Goal: Task Accomplishment & Management: Understand process/instructions

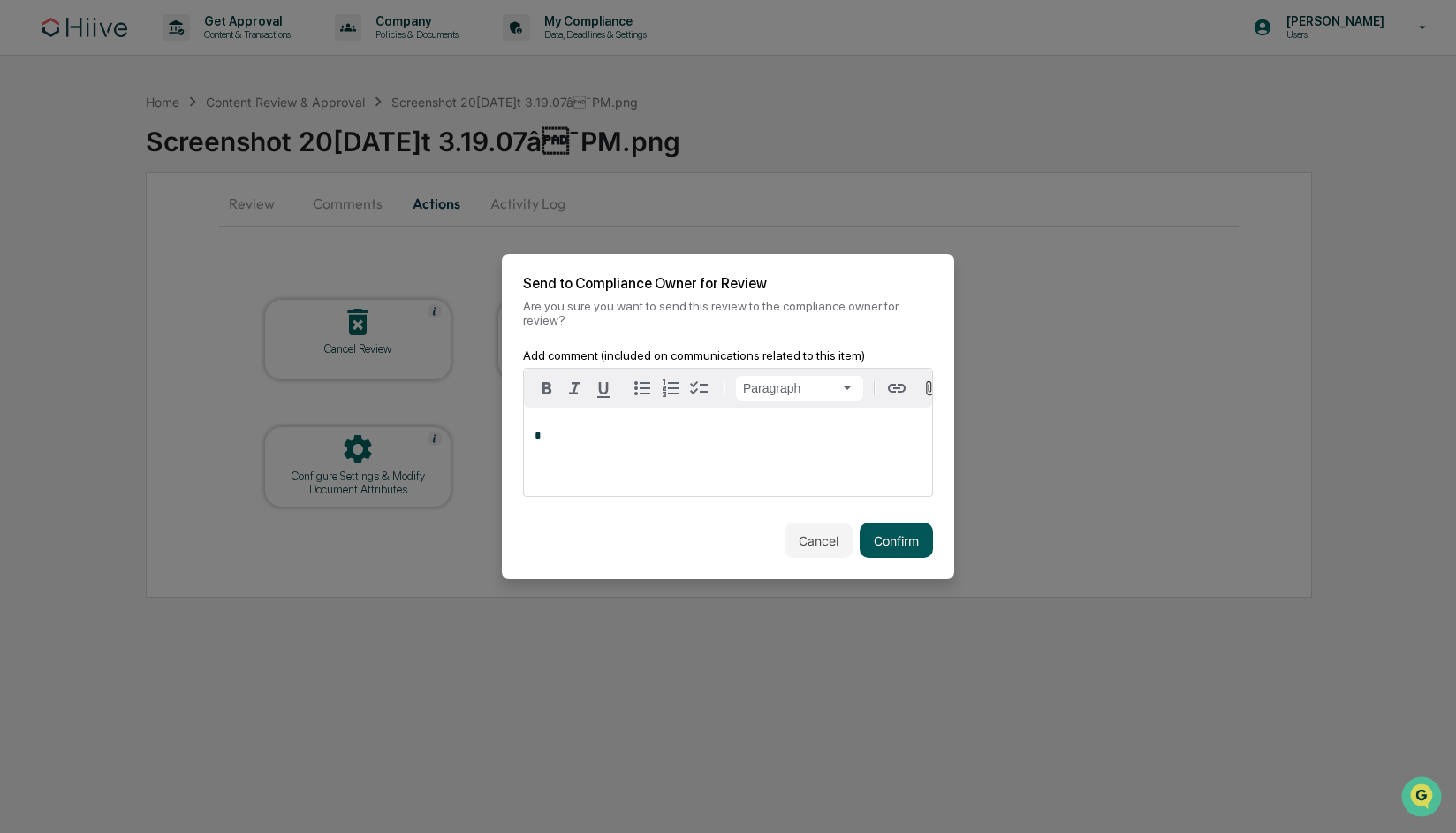
click at [909, 550] on button "Confirm" at bounding box center [896, 540] width 73 height 35
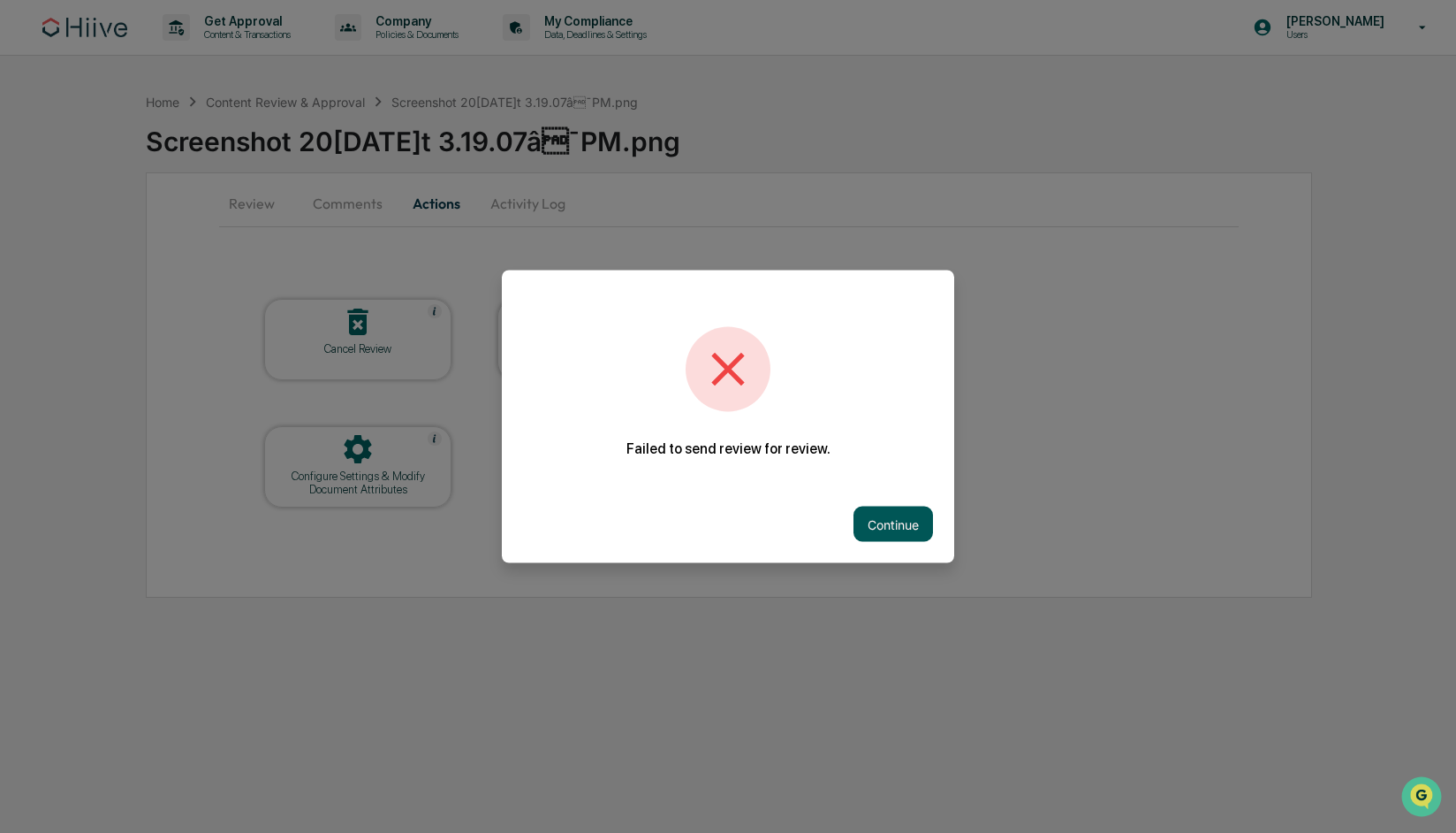
click at [869, 528] on button "Continue" at bounding box center [893, 524] width 80 height 35
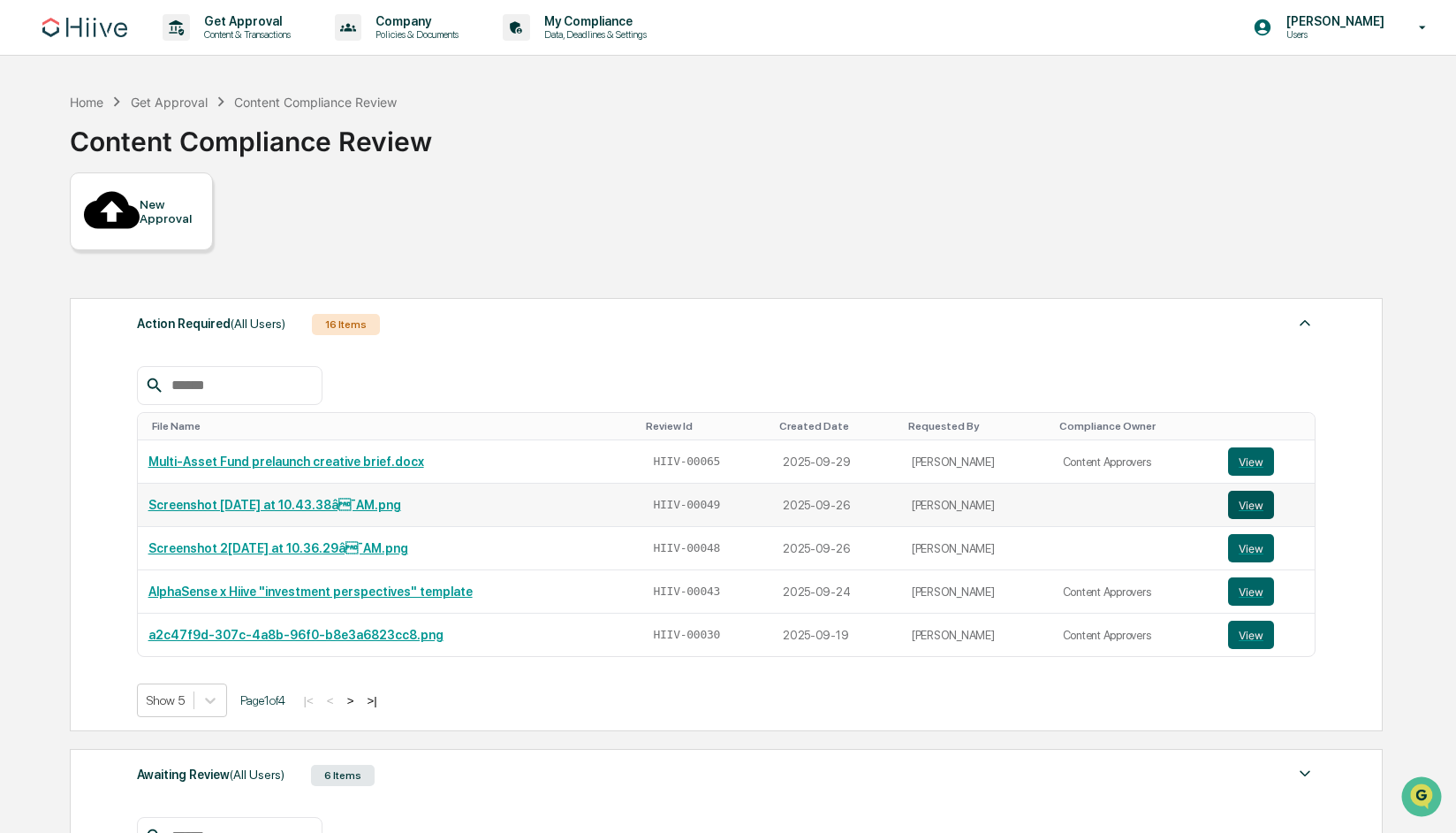
click at [1257, 490] on button "View" at bounding box center [1251, 504] width 46 height 28
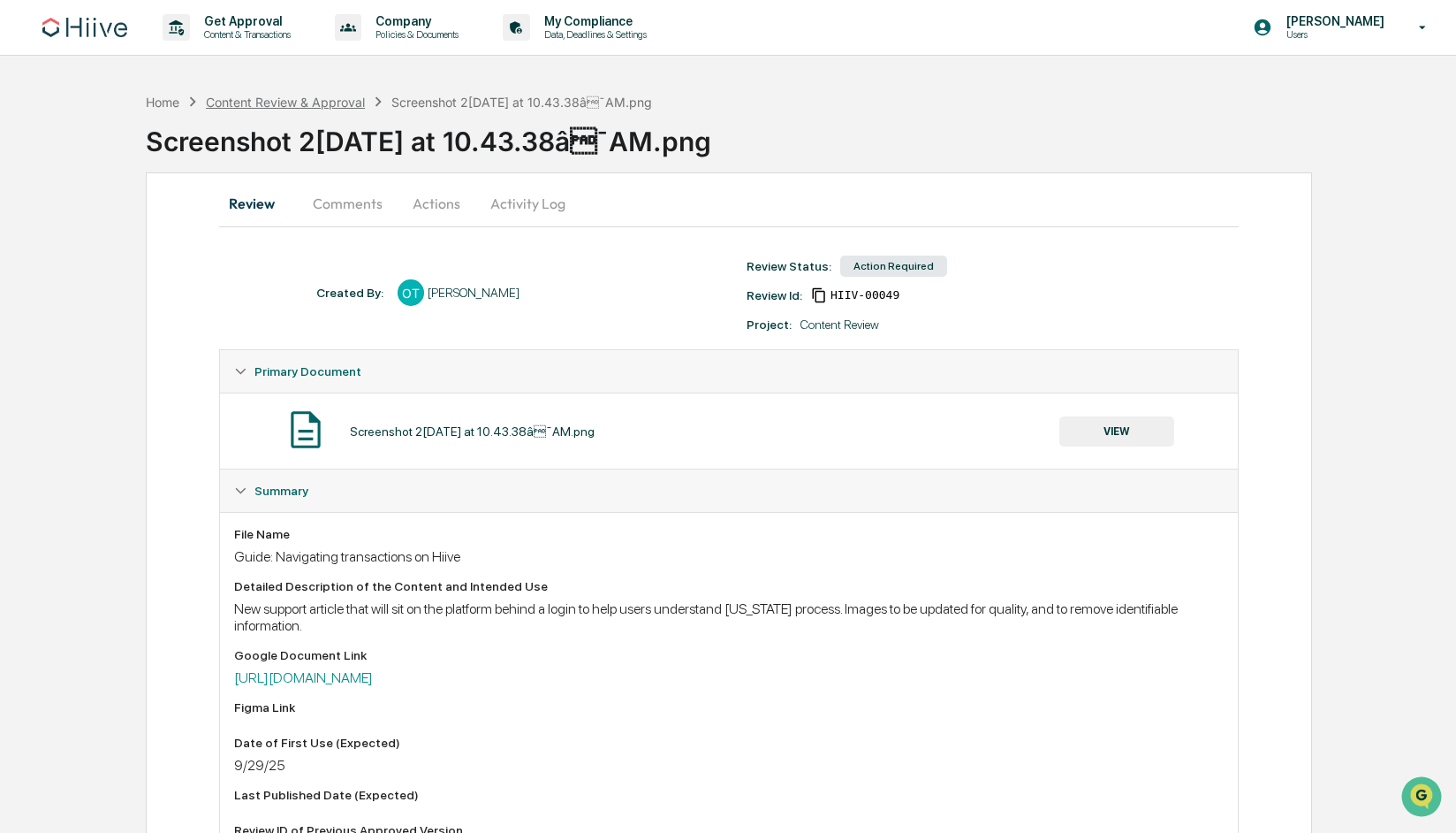
click at [355, 98] on div "Content Review & Approval" at bounding box center [284, 101] width 159 height 15
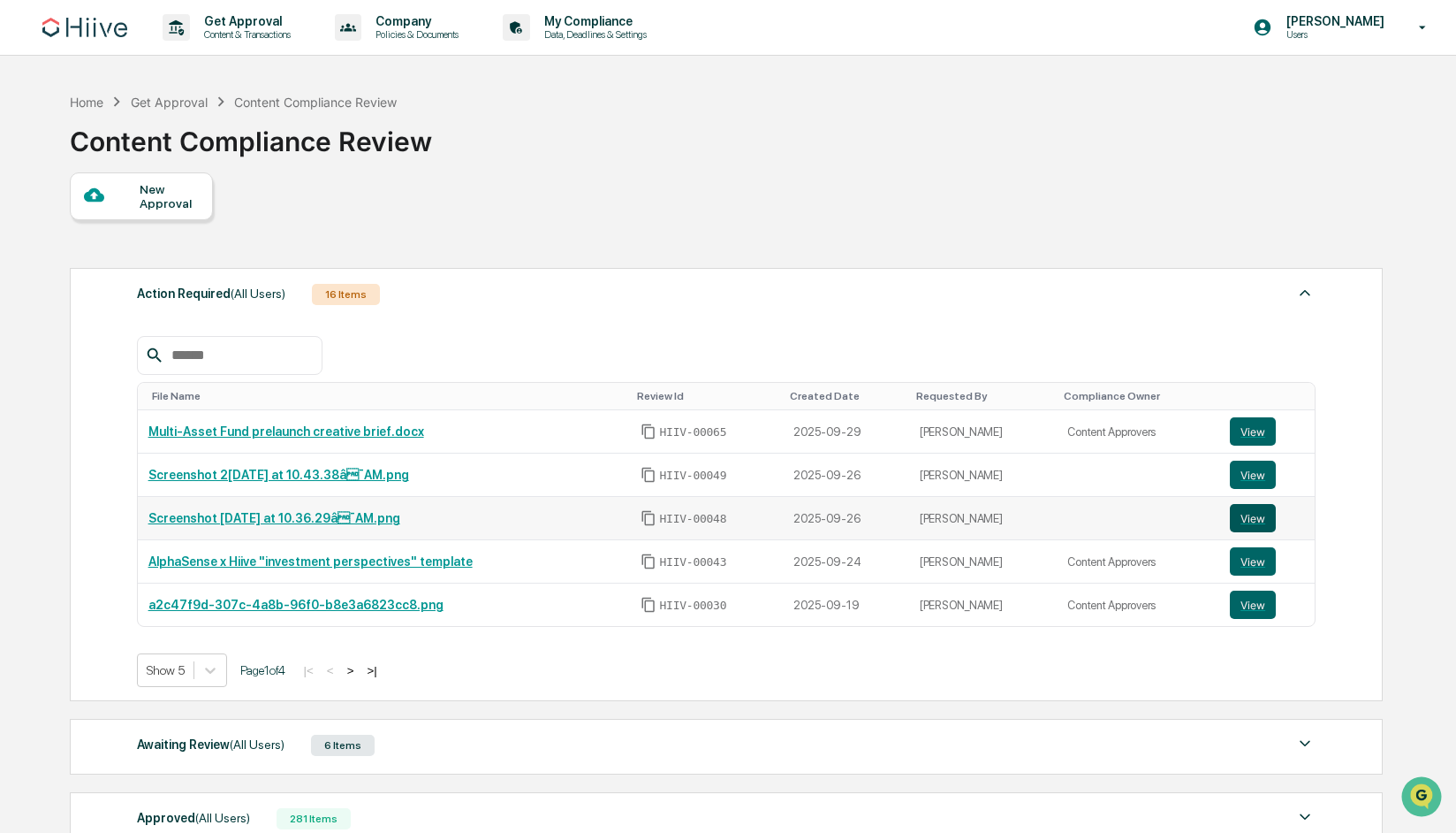
click at [1251, 521] on button "View" at bounding box center [1252, 517] width 46 height 28
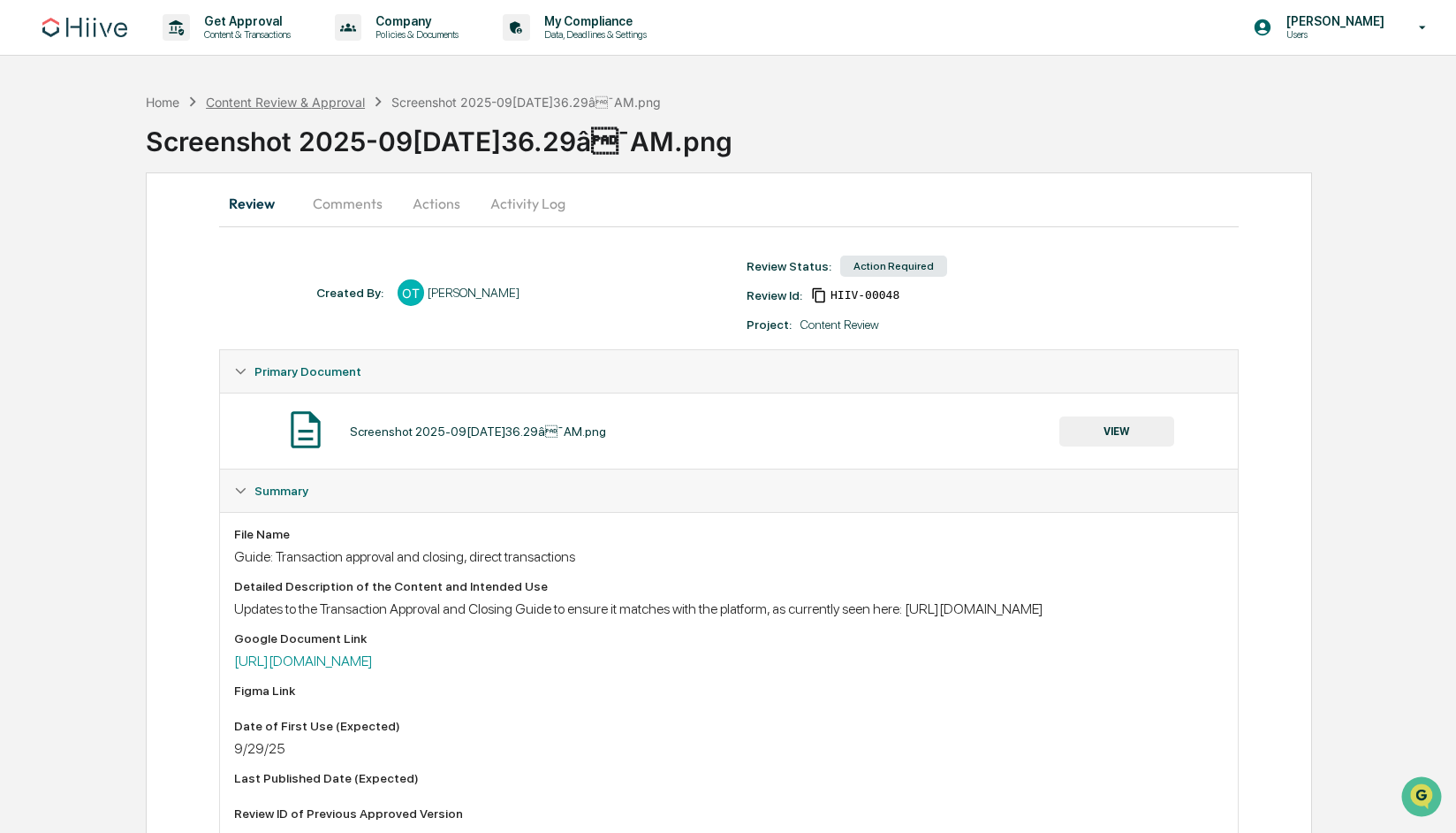
click at [310, 101] on div "Content Review & Approval" at bounding box center [284, 101] width 159 height 15
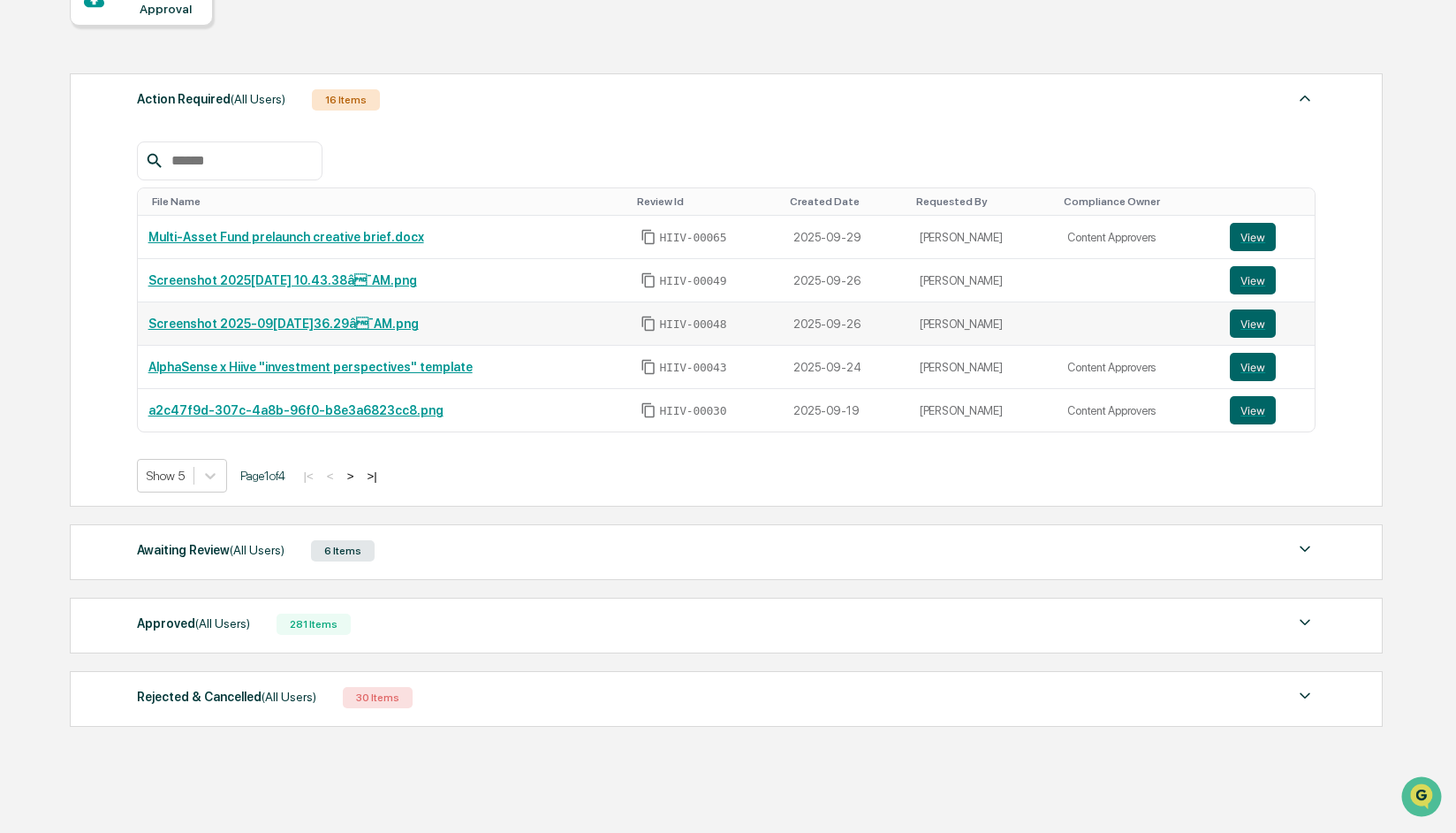
scroll to position [230, 0]
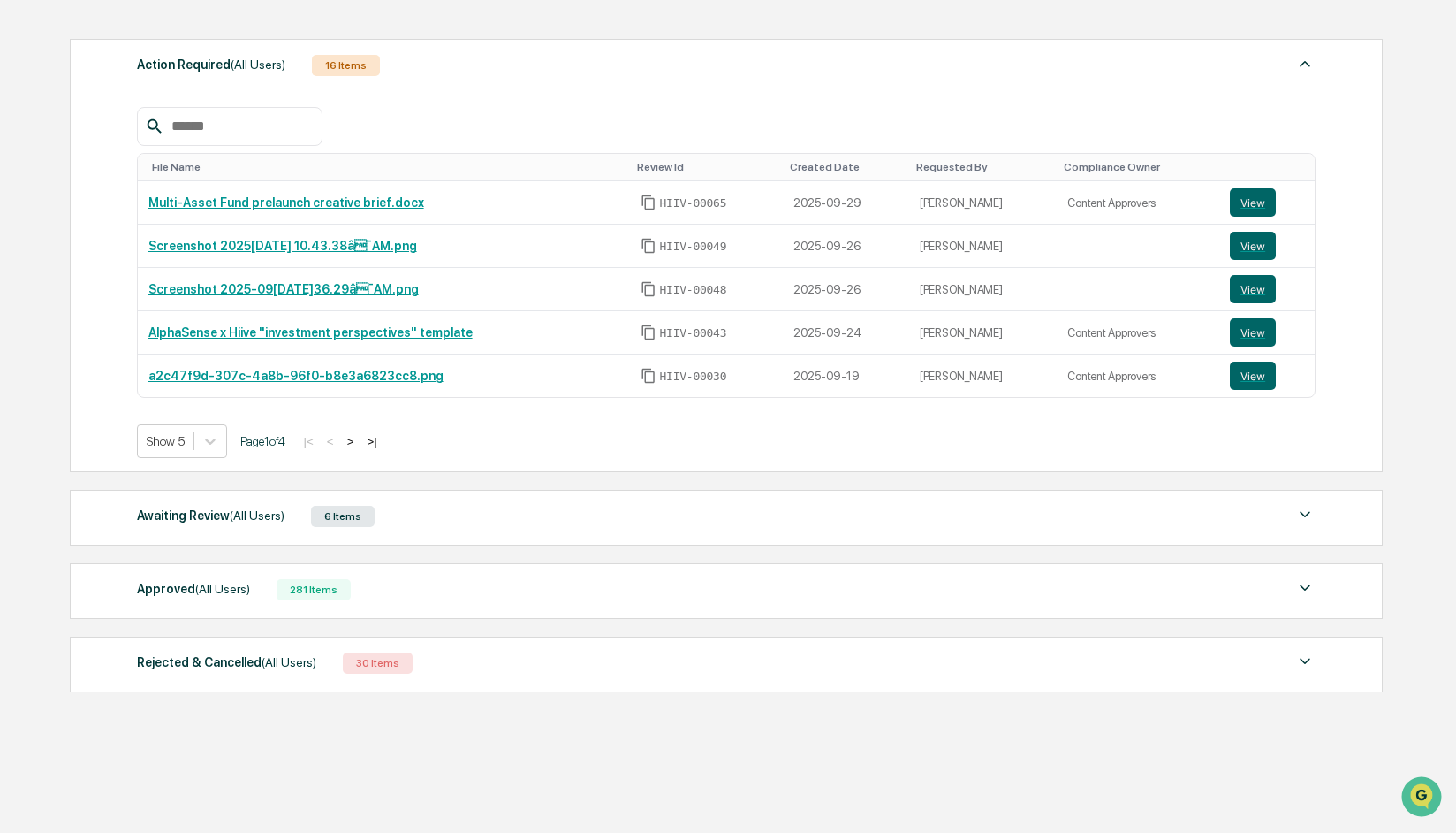
click at [460, 593] on div "Approved (All Users) 281 Items" at bounding box center [727, 588] width 1179 height 24
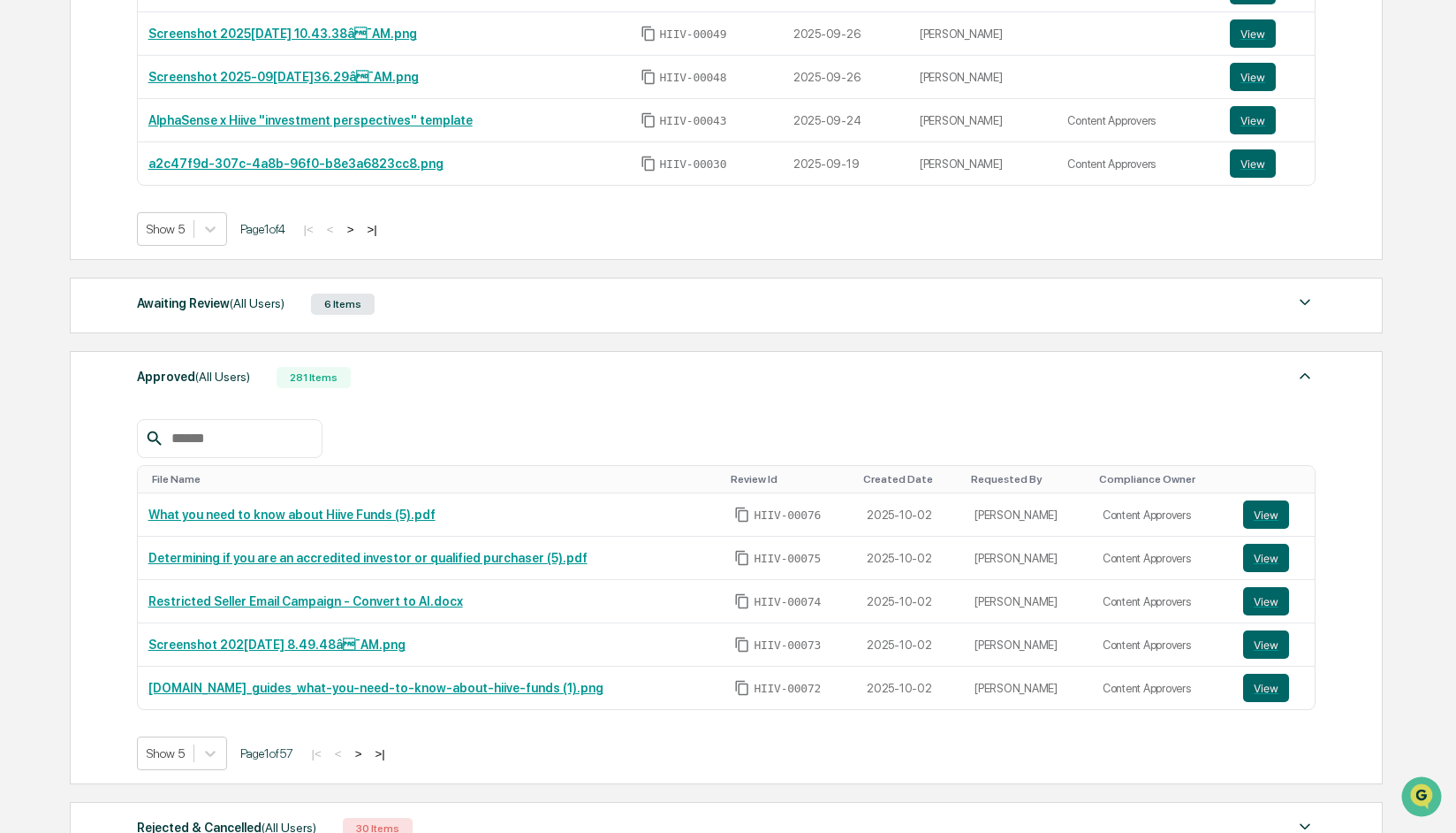
scroll to position [452, 0]
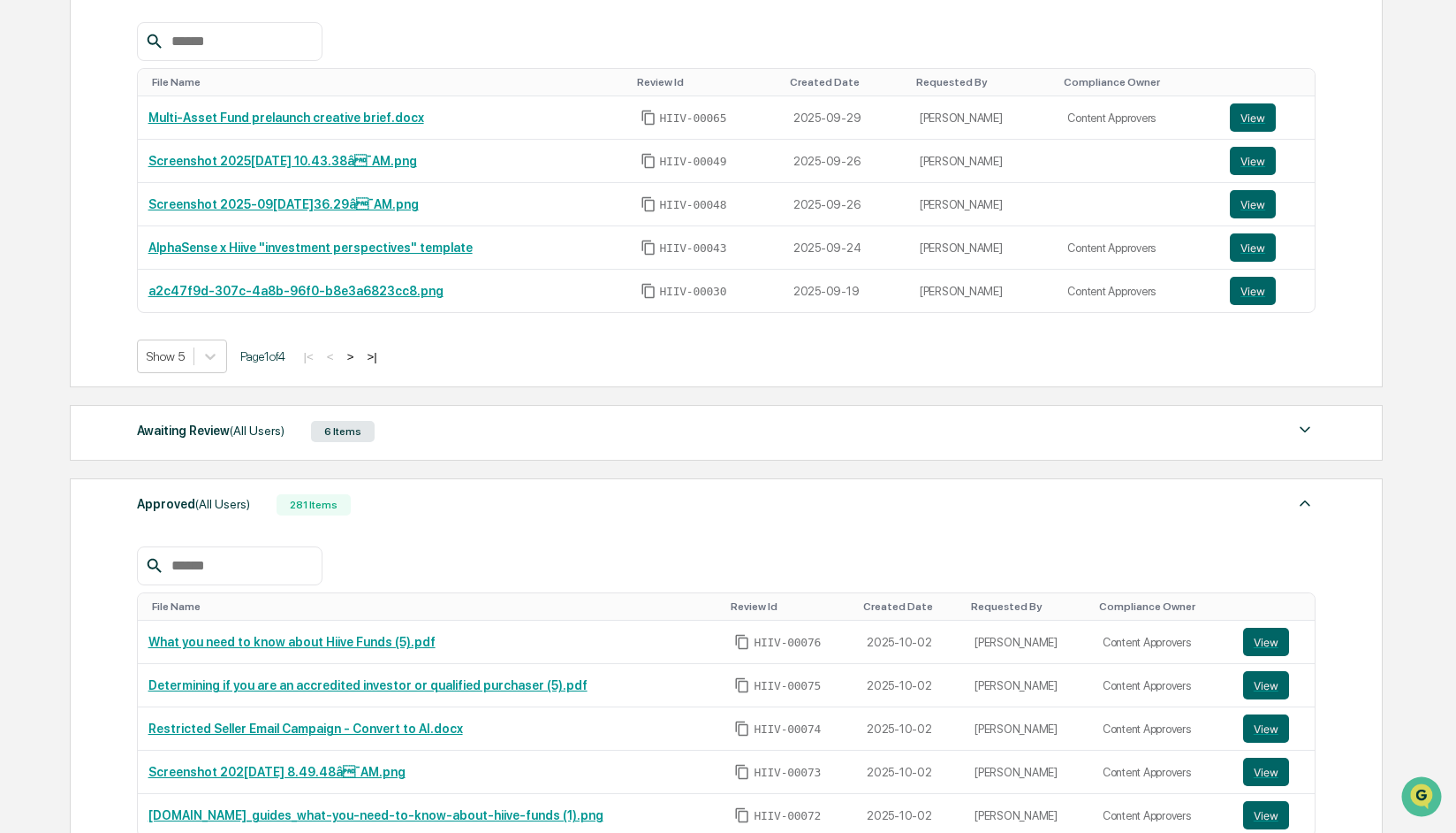
click at [460, 495] on div "Approved (All Users) 281 Items" at bounding box center [727, 504] width 1179 height 24
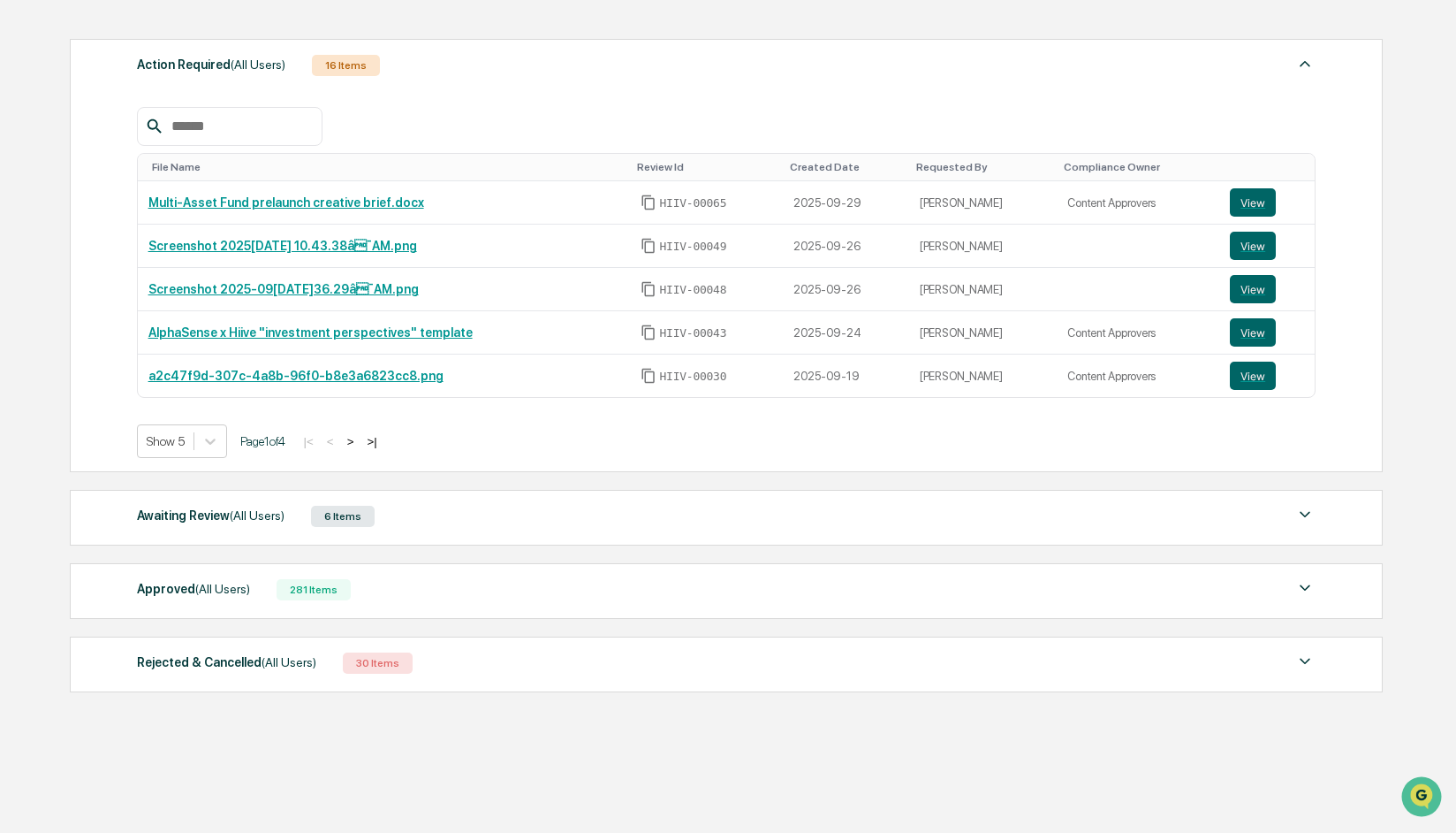
click at [515, 524] on div "Awaiting Review (All Users) 6 Items" at bounding box center [727, 515] width 1179 height 24
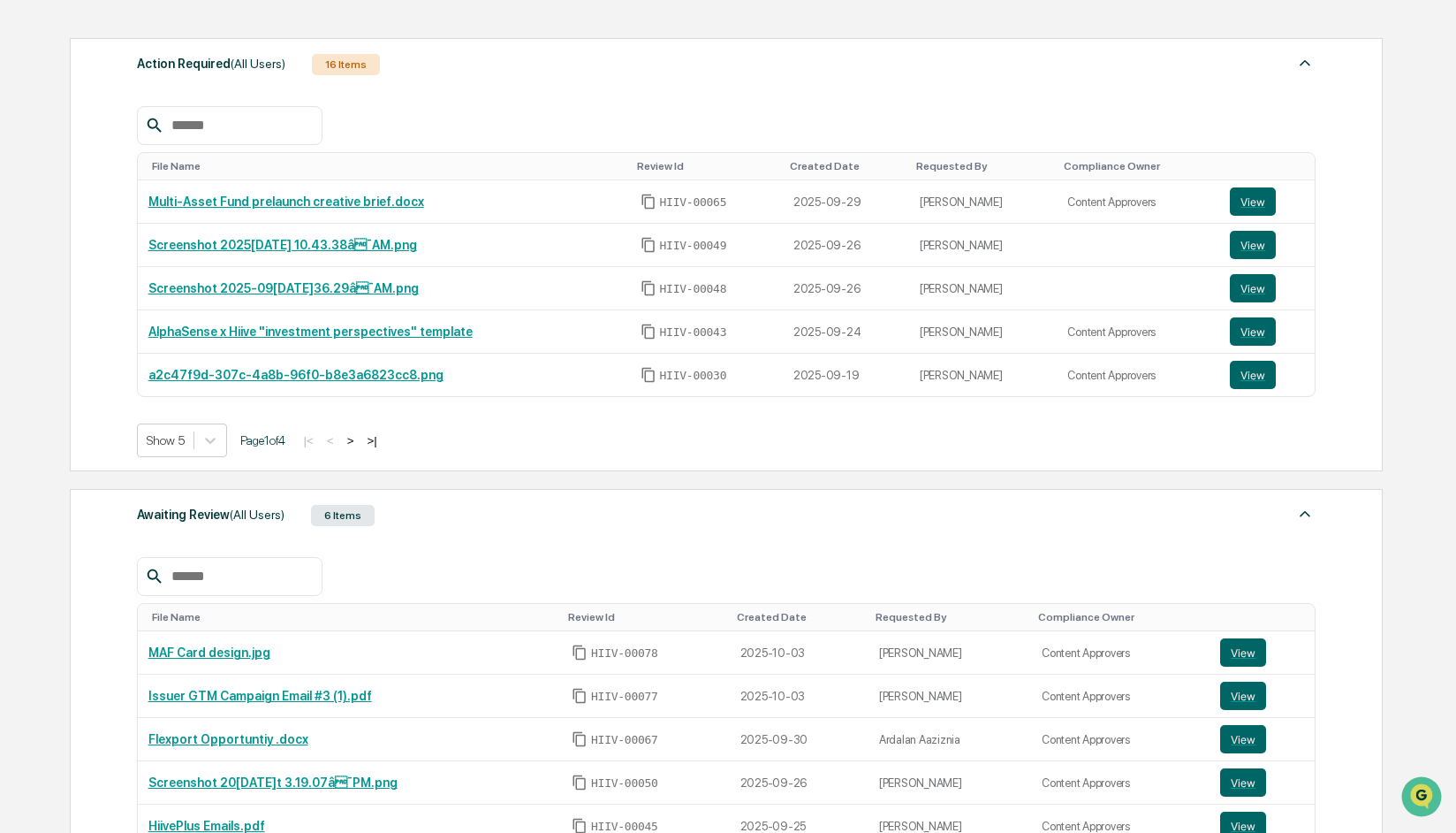
scroll to position [314, 0]
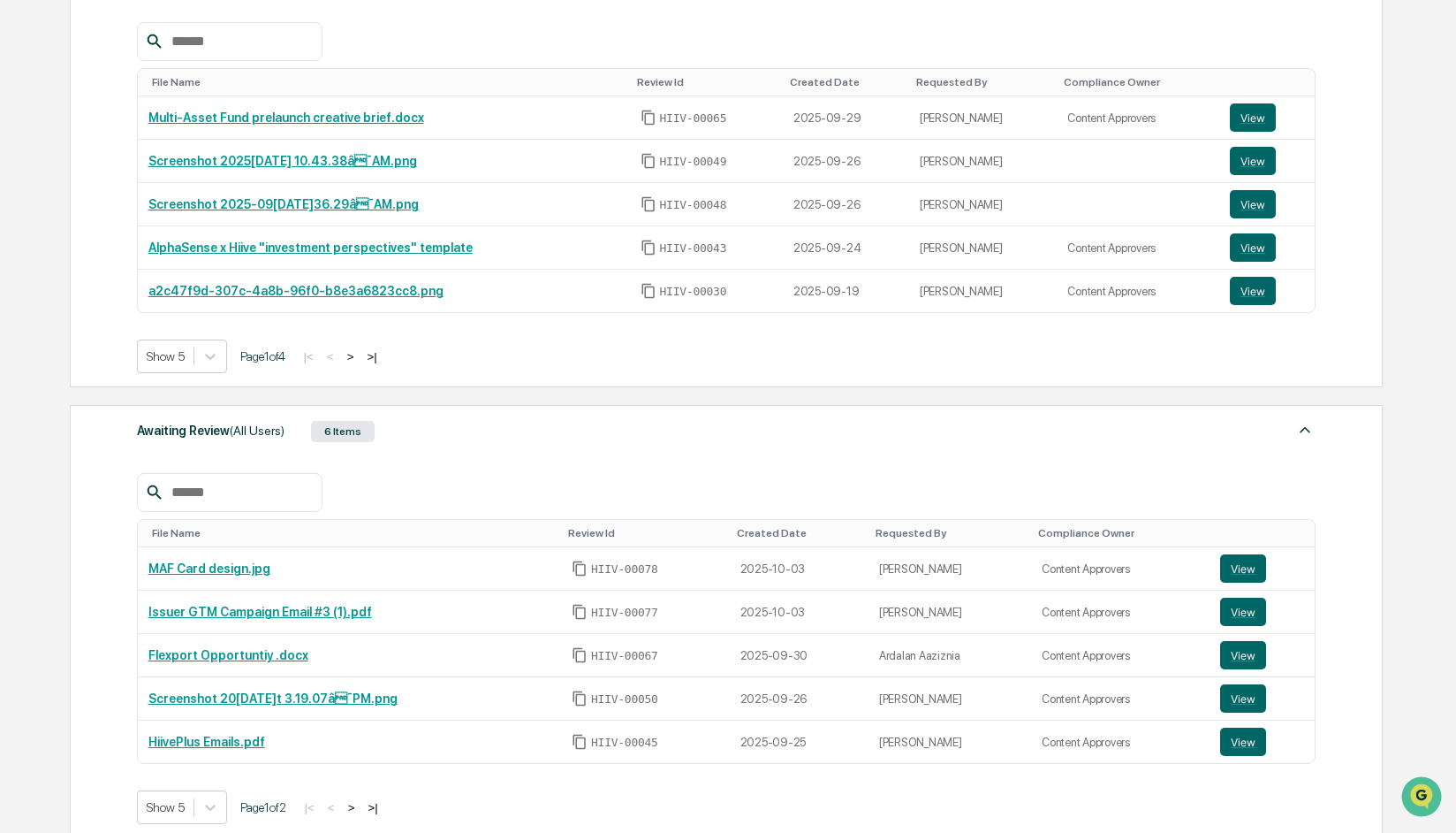
click at [515, 429] on div "Awaiting Review (All Users) 6 Items" at bounding box center [727, 431] width 1179 height 24
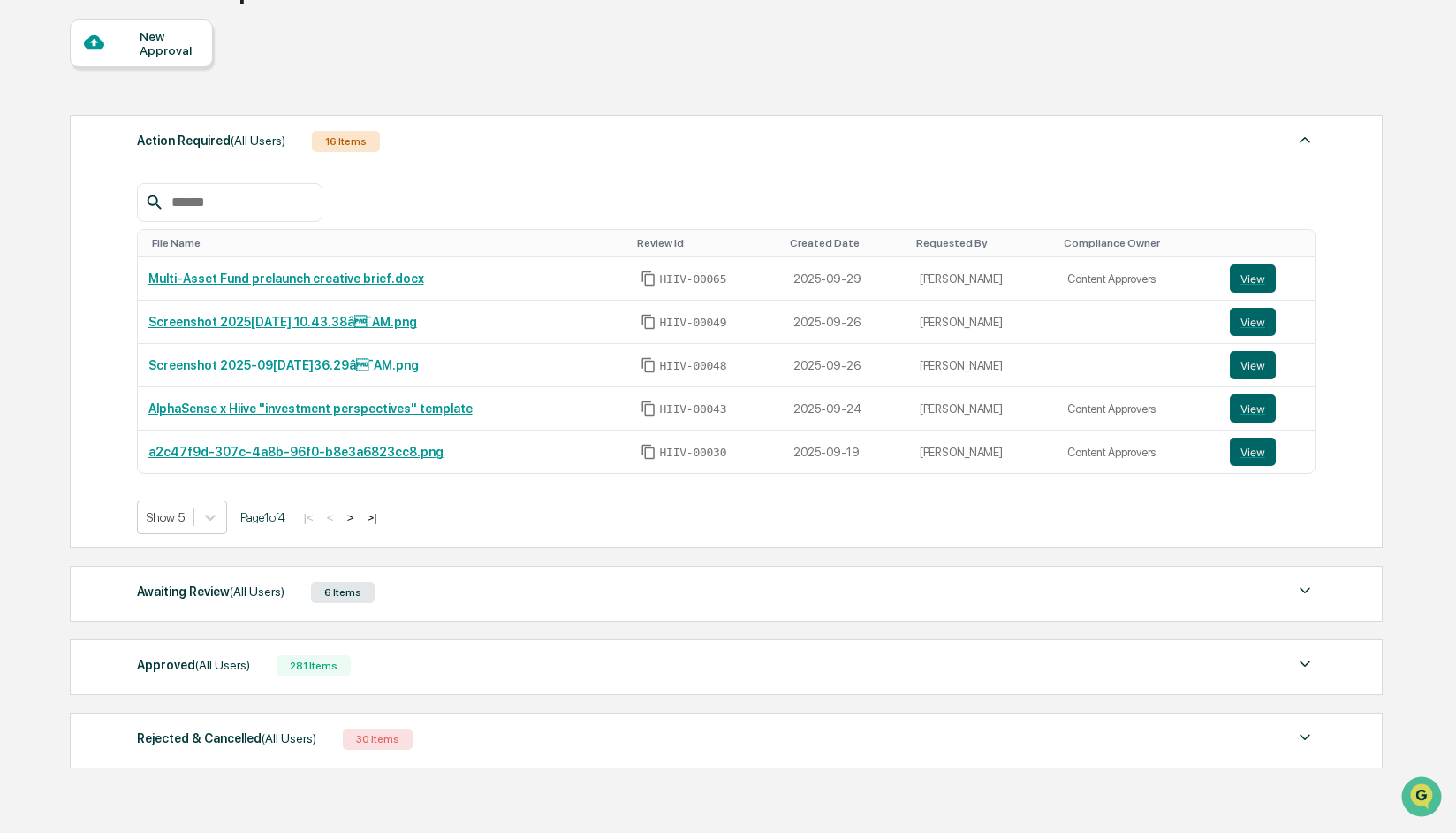
scroll to position [230, 0]
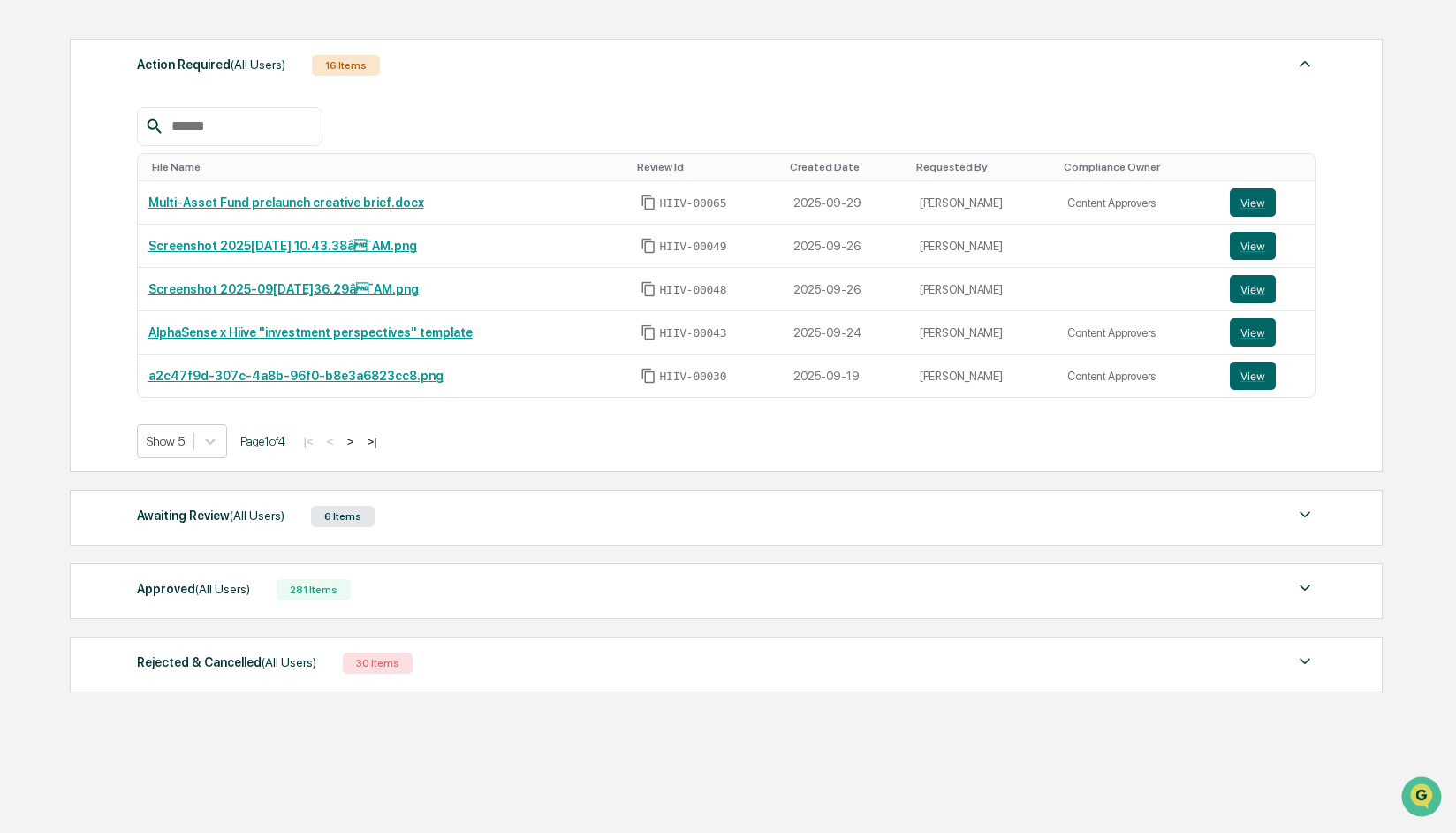
click at [209, 666] on div "Rejected & Cancelled (All Users)" at bounding box center [227, 663] width 179 height 23
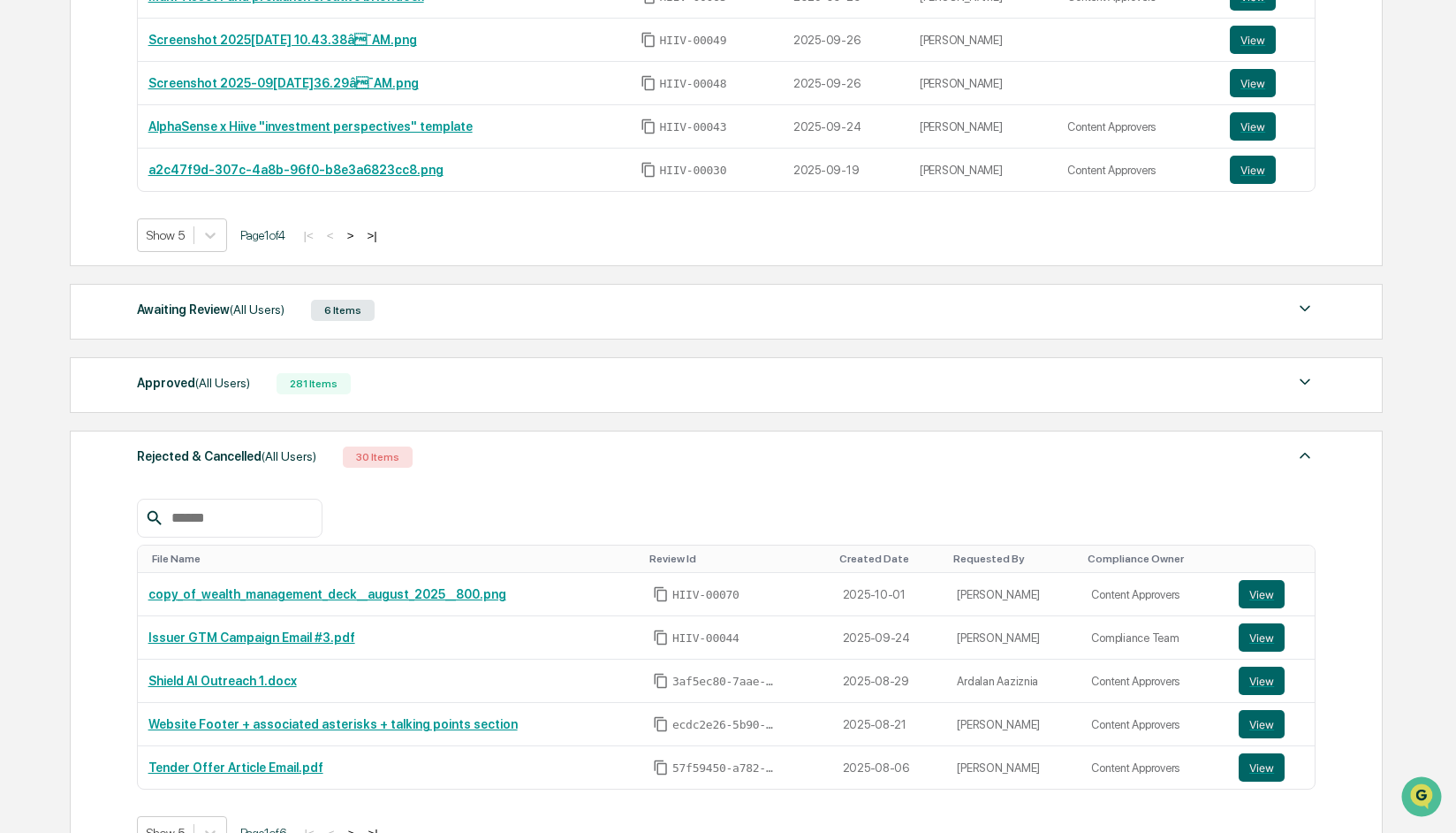
scroll to position [405, 0]
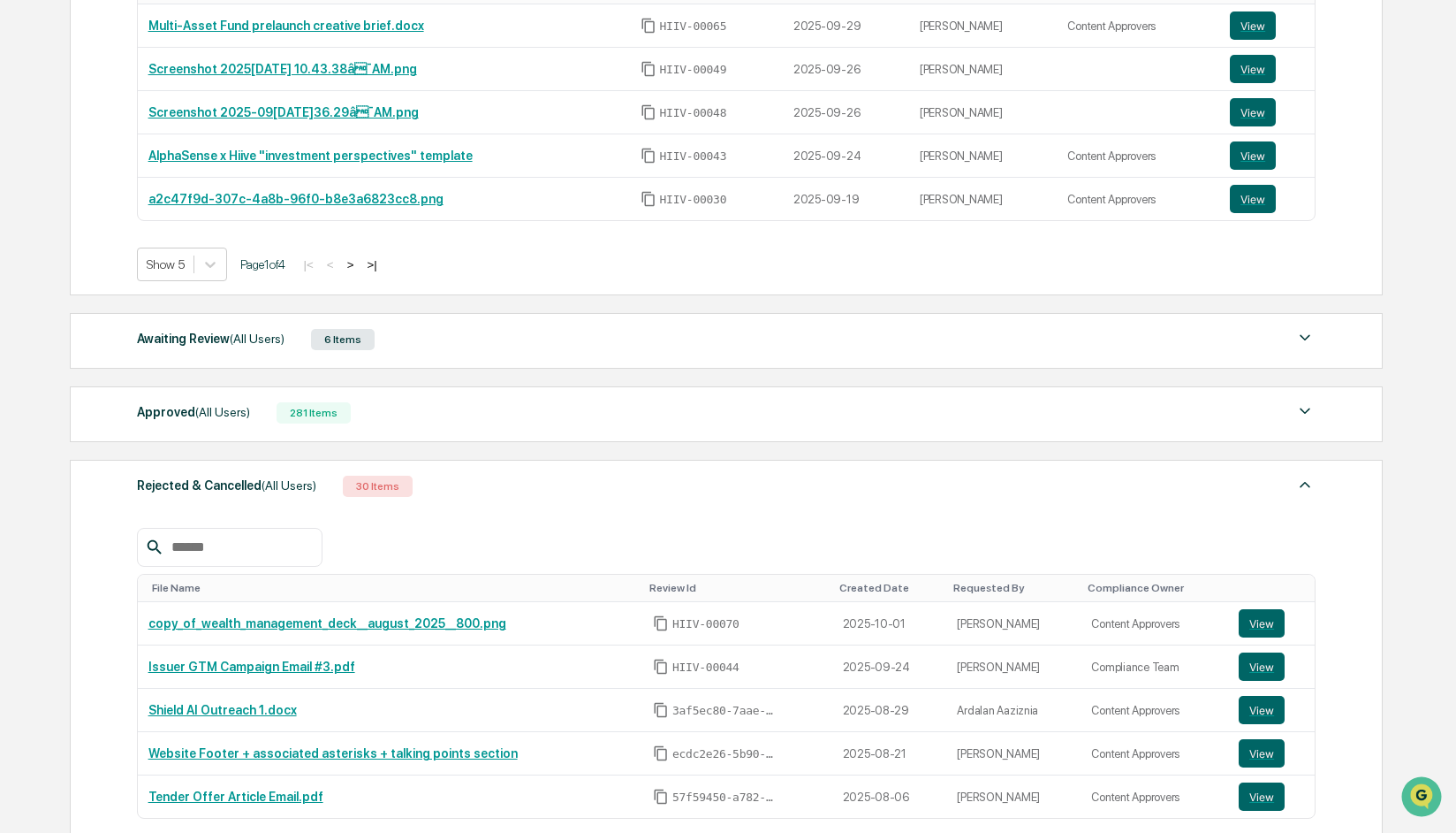
click at [211, 490] on div "Rejected & Cancelled (All Users)" at bounding box center [227, 485] width 179 height 23
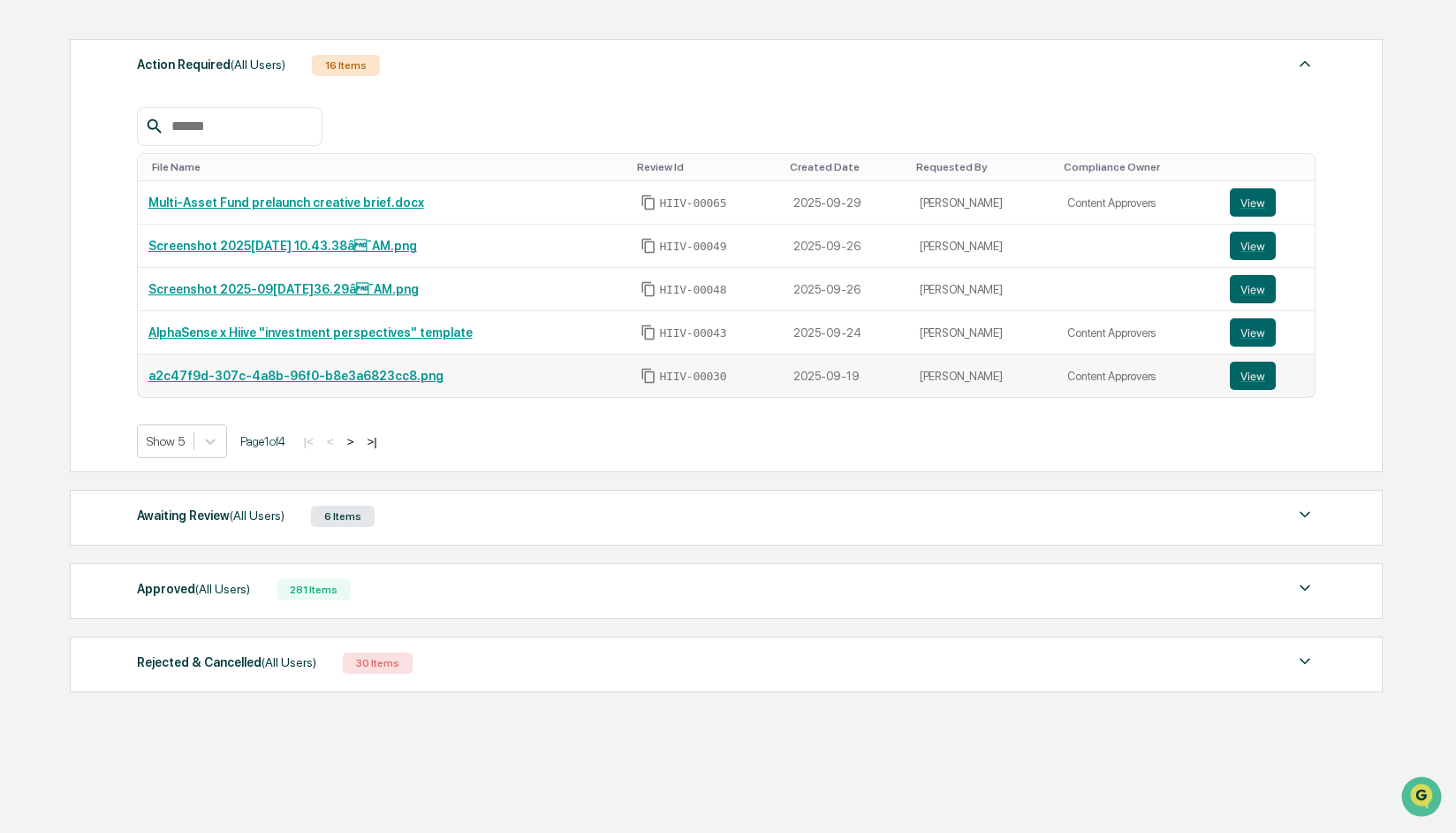
scroll to position [230, 0]
click at [359, 439] on button ">" at bounding box center [351, 440] width 18 height 15
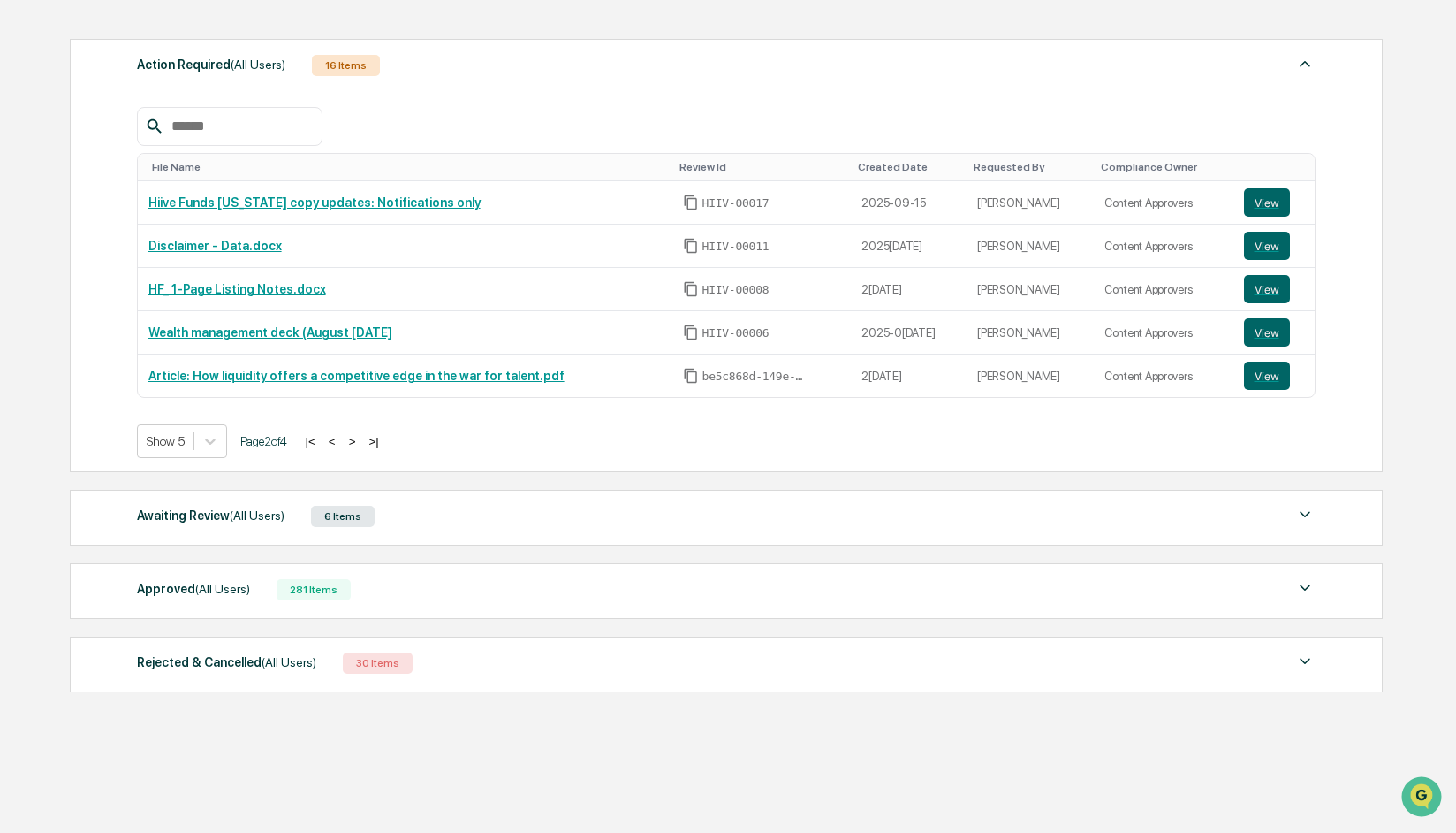
click at [341, 442] on button "<" at bounding box center [332, 440] width 18 height 15
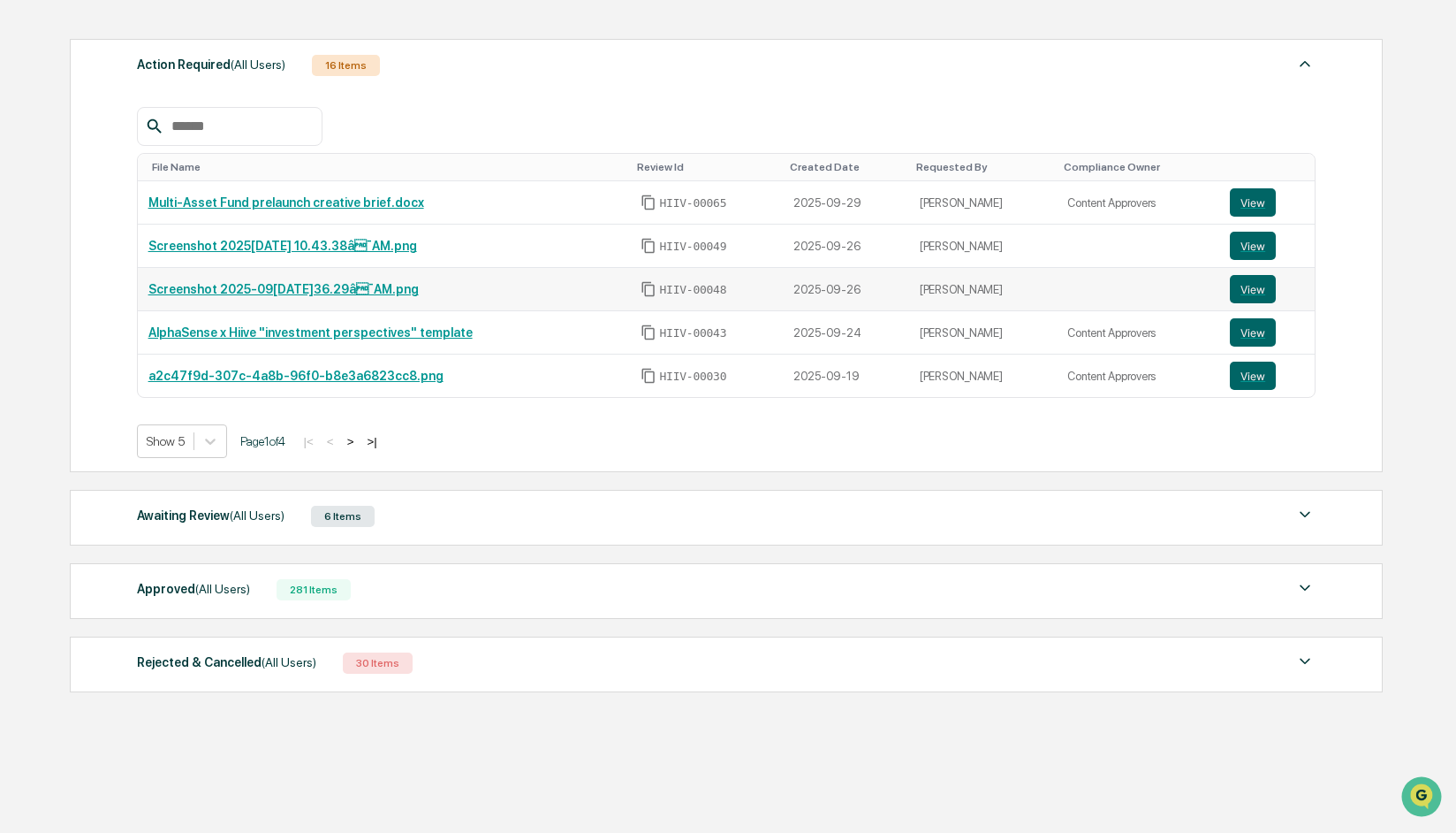
click at [317, 287] on link "Screenshot 2[DATE] at 10.36.29â¯AM.png" at bounding box center [283, 288] width 271 height 15
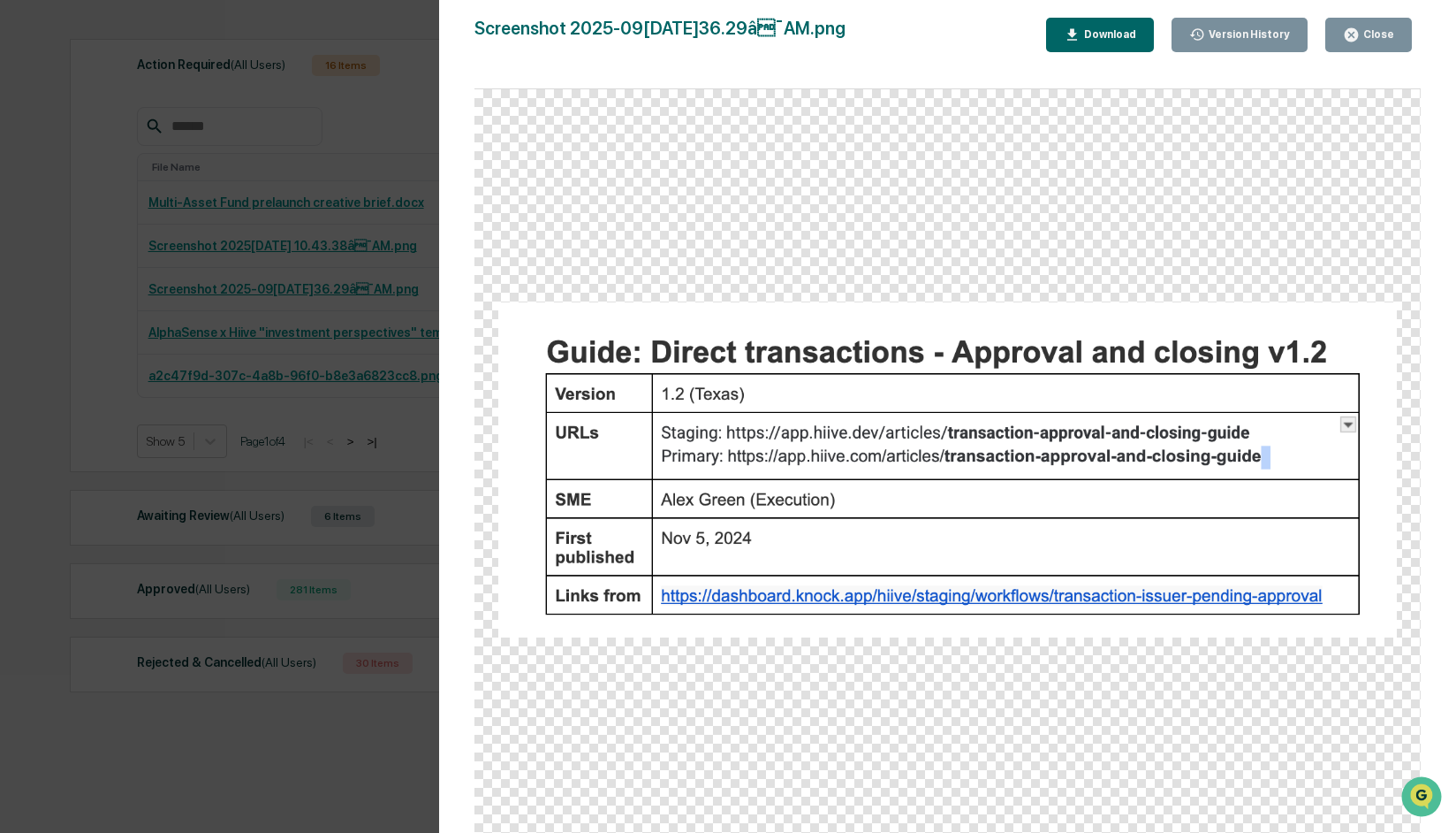
click at [66, 251] on div "Version History 09/26/2025, 05:38 PM Olivia Thornton Screenshot 2025-09-26 at 1…" at bounding box center [728, 416] width 1456 height 833
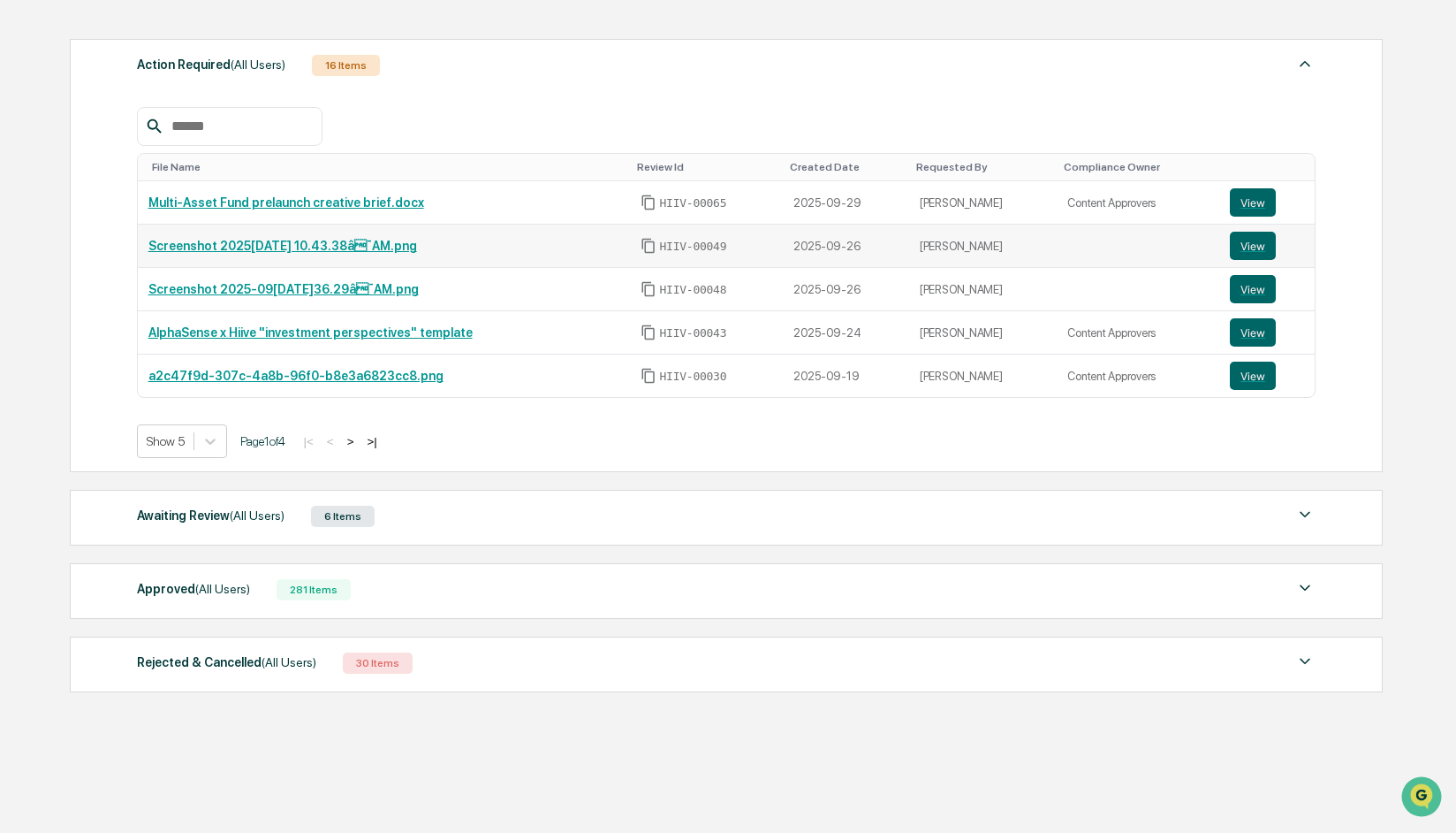
click at [285, 251] on link "Screenshot [DATE] at 10.43.38â¯AM.png" at bounding box center [282, 246] width 269 height 15
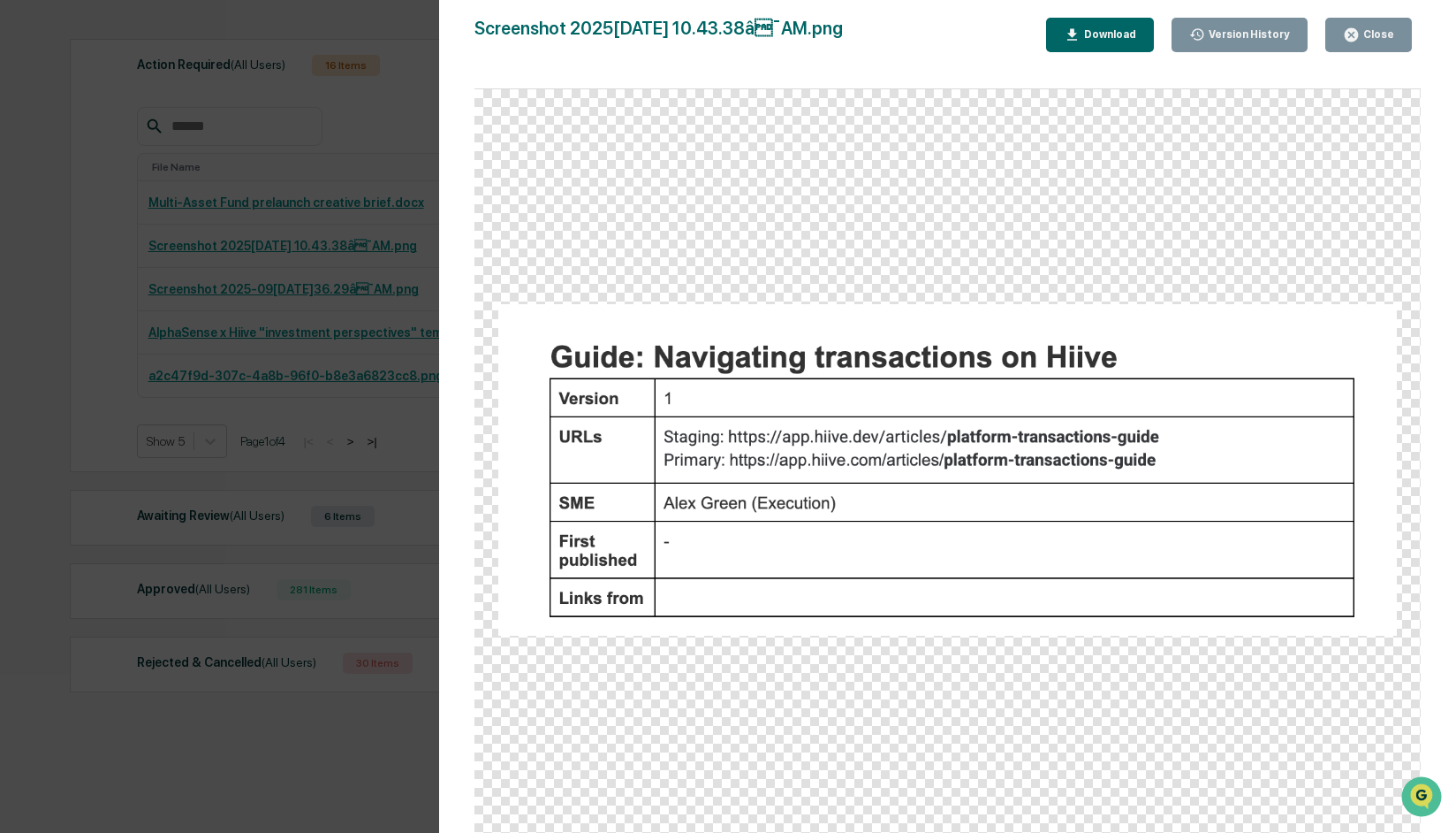
click at [78, 290] on div "Version History 09/26/2025, 05:46 PM Olivia Thornton Screenshot 2025-09-26 at 1…" at bounding box center [728, 416] width 1456 height 833
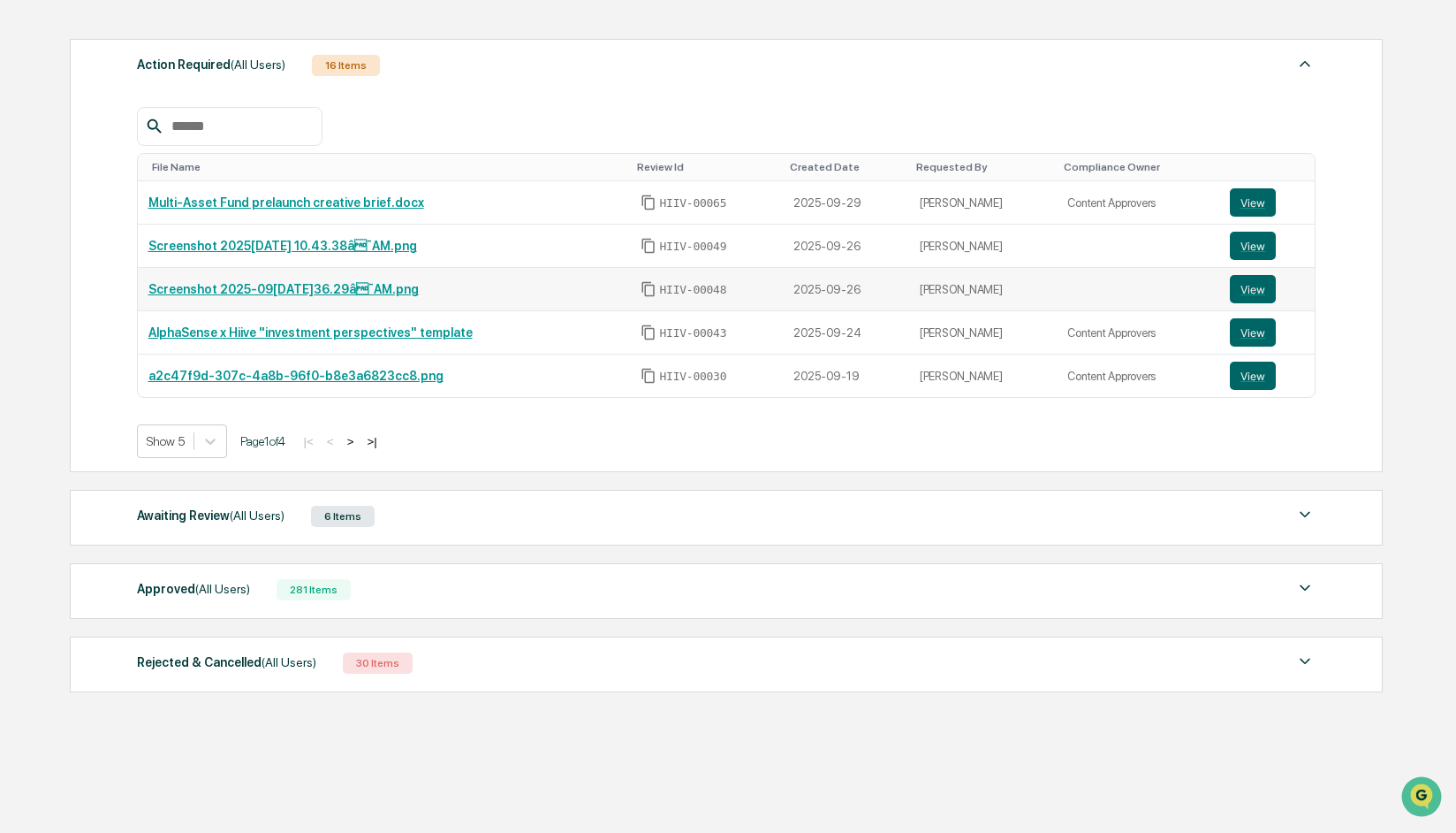
click at [224, 292] on link "Screenshot 2[DATE] at 10.36.29â¯AM.png" at bounding box center [283, 288] width 271 height 15
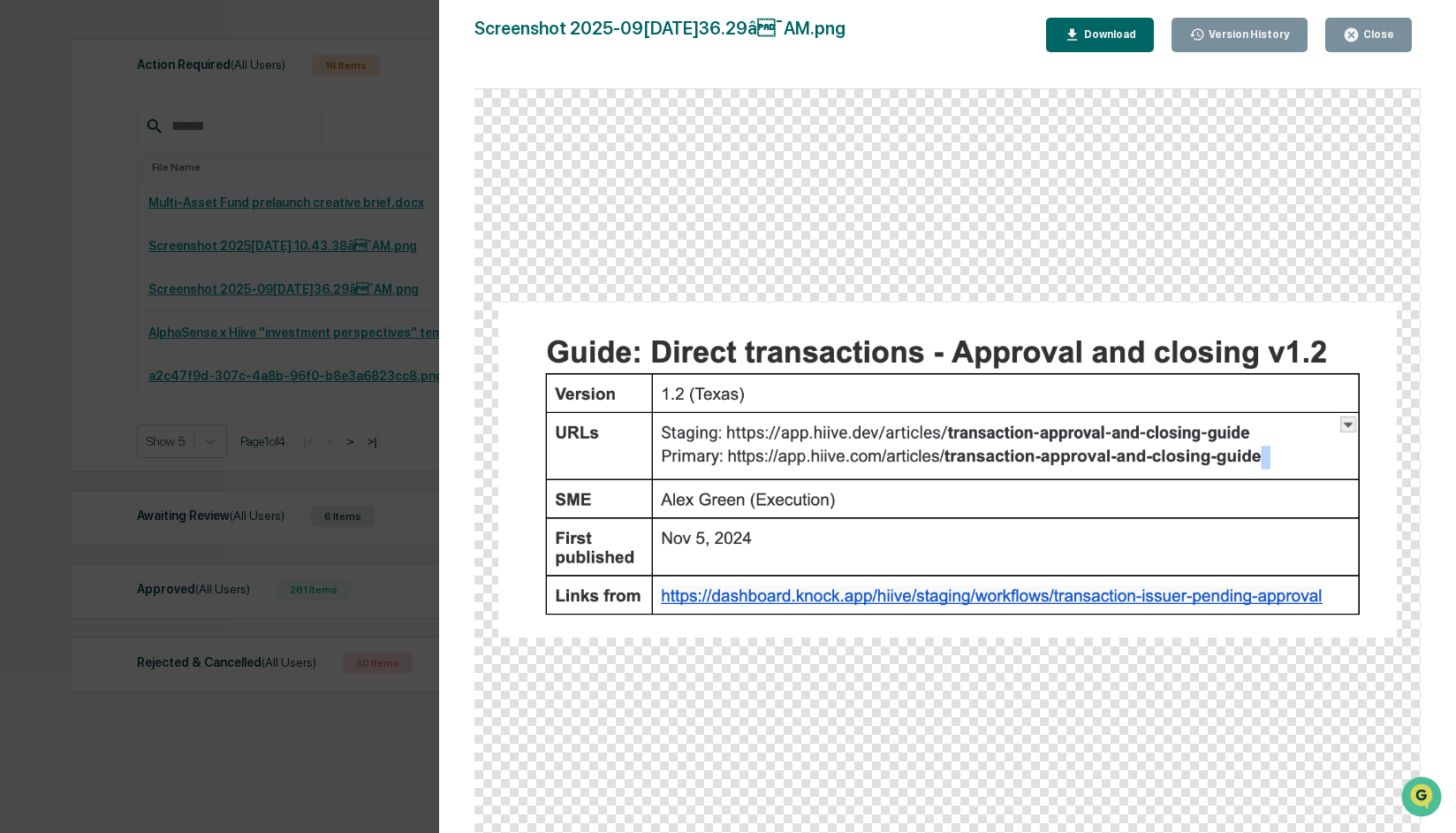
click at [98, 274] on div "Version History 09/26/2025, 05:38 PM Olivia Thornton Screenshot 2025-09-26 at 1…" at bounding box center [728, 416] width 1456 height 833
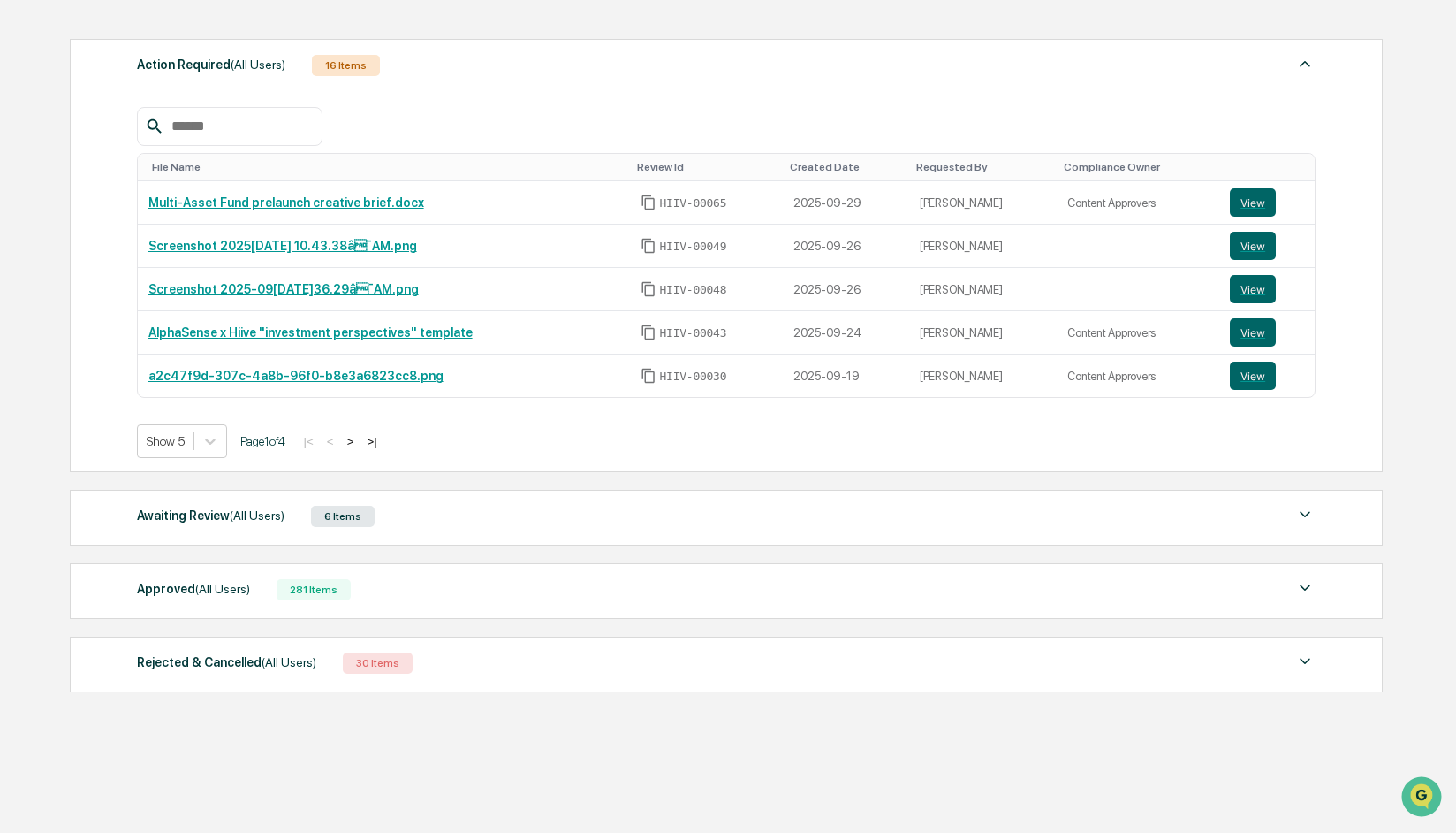
click at [197, 597] on div "Approved (All Users)" at bounding box center [194, 588] width 113 height 23
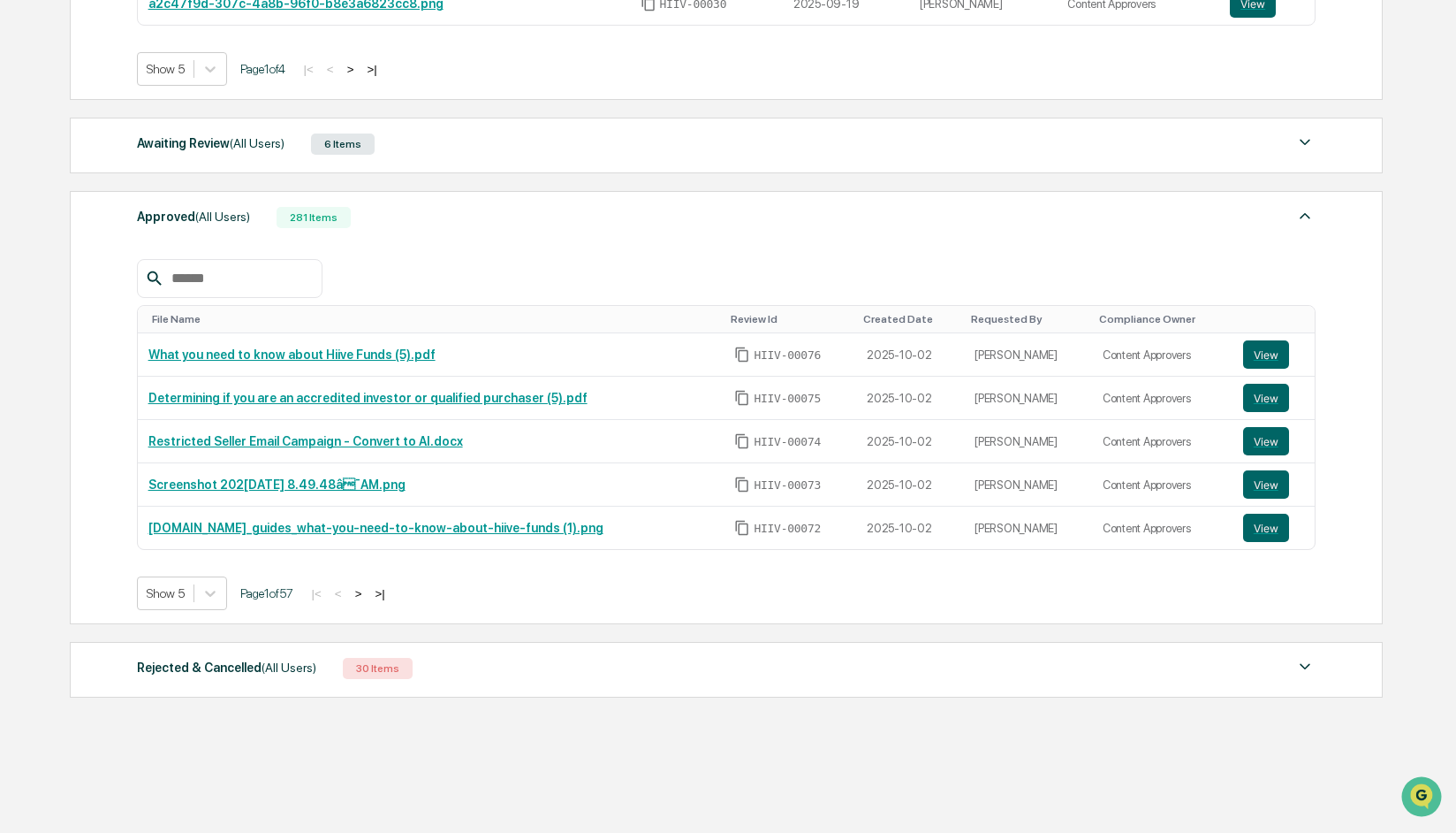
scroll to position [607, 0]
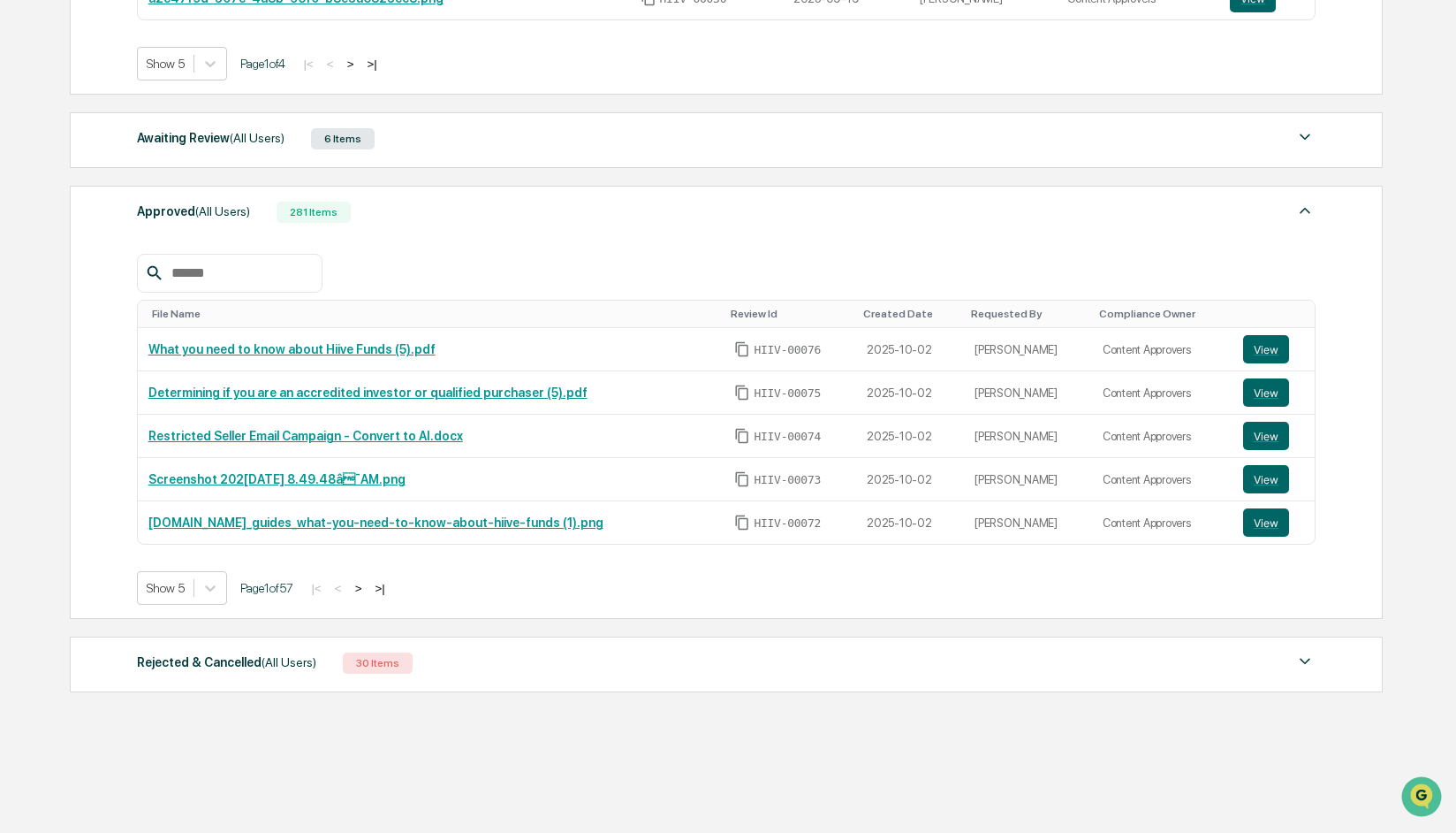
click at [367, 588] on button ">" at bounding box center [358, 587] width 18 height 15
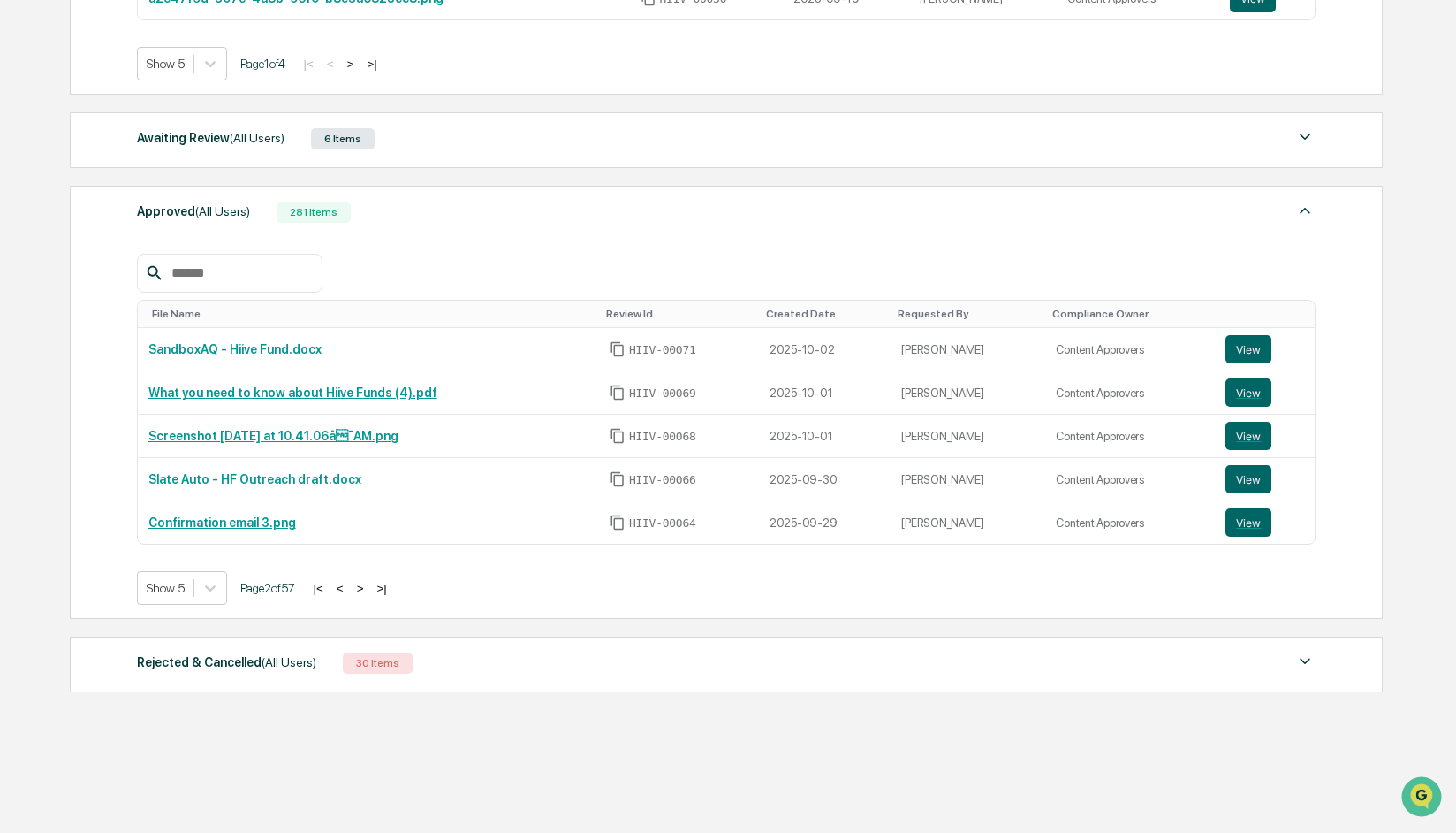
click at [369, 587] on button ">" at bounding box center [360, 587] width 18 height 15
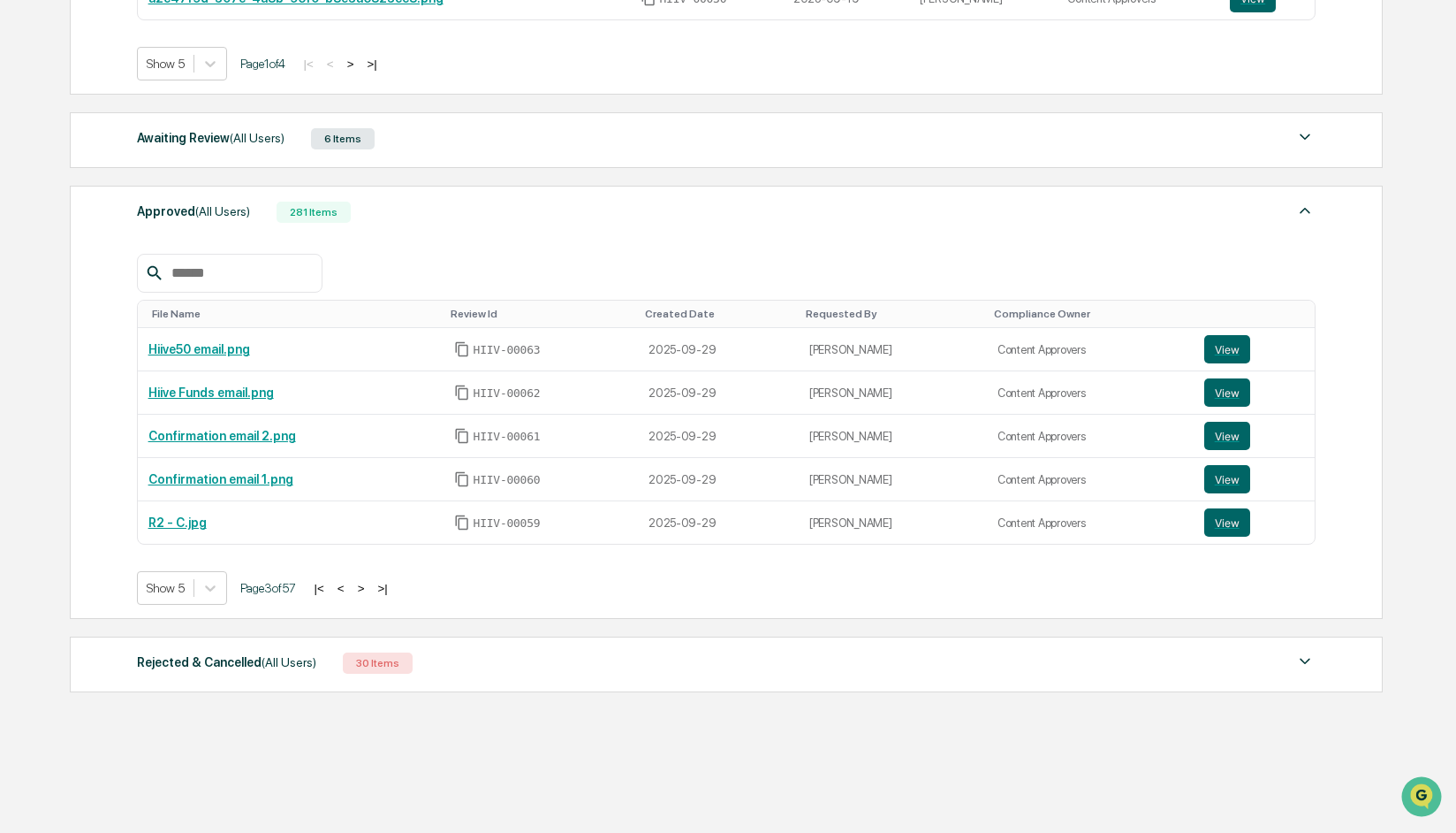
click at [370, 587] on button ">" at bounding box center [361, 587] width 18 height 15
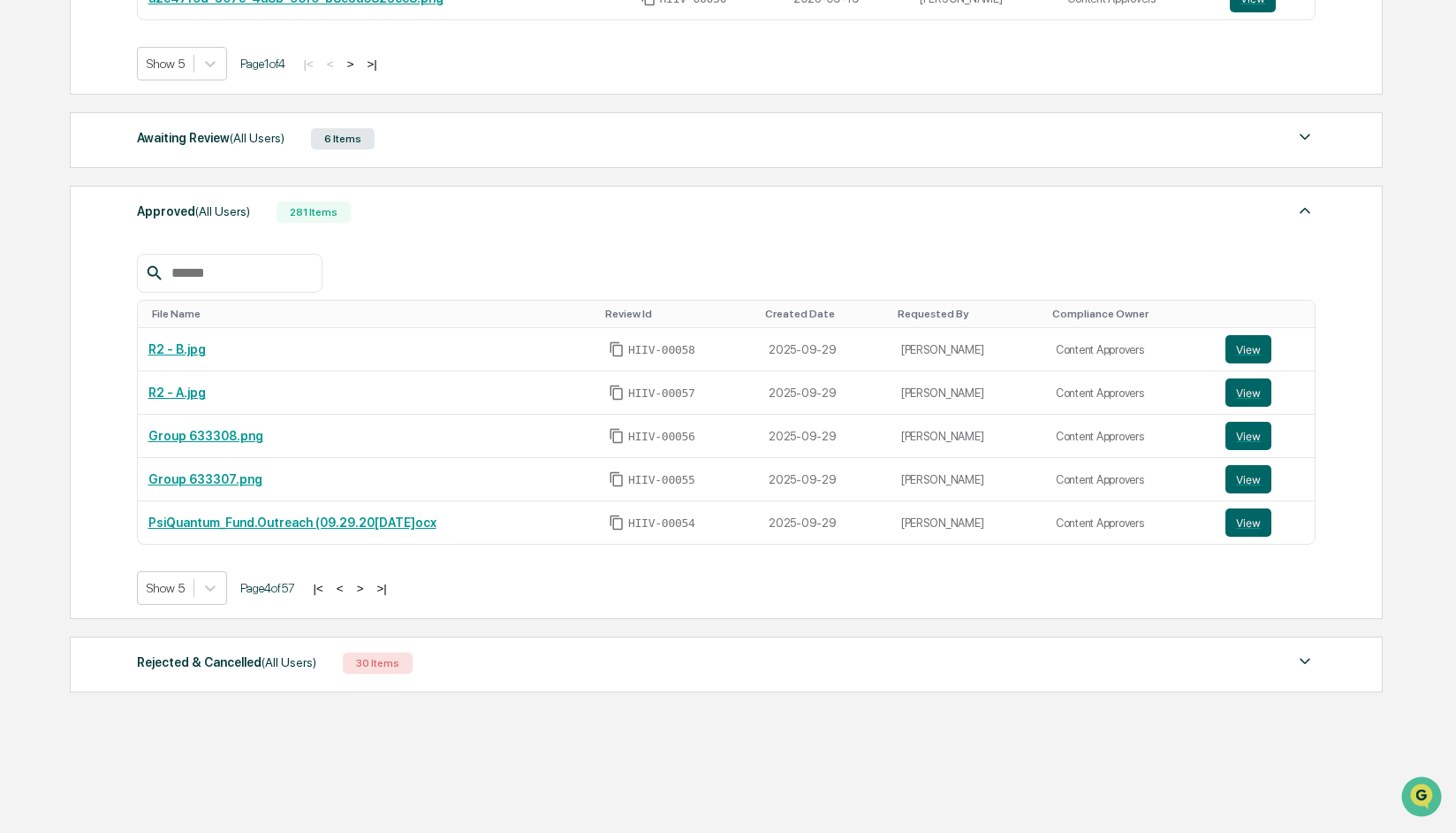
click at [369, 587] on button ">" at bounding box center [360, 587] width 18 height 15
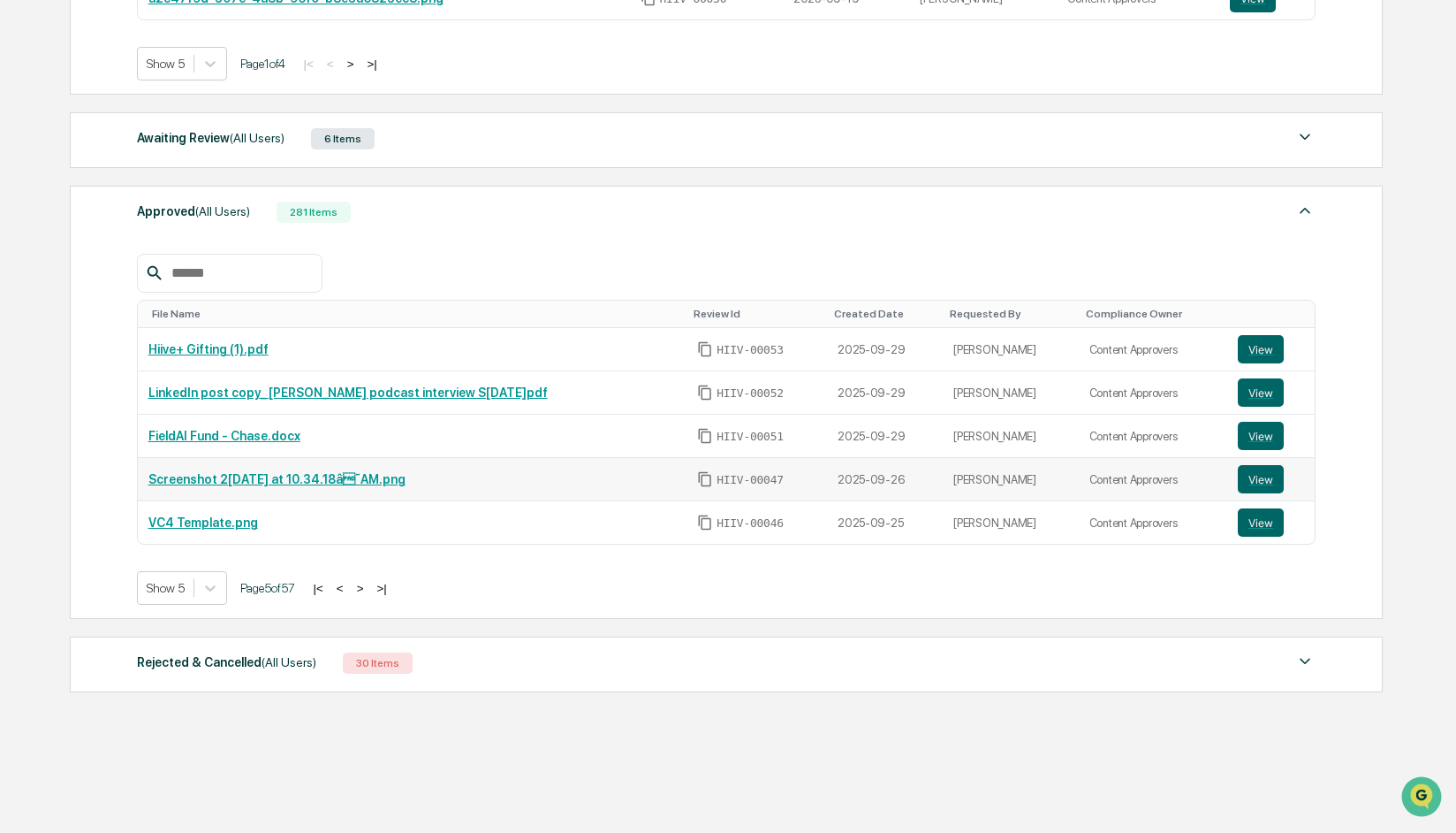
click at [296, 474] on link "Screenshot 2025-09-26 at 10.34.18â¯AM.png" at bounding box center [277, 478] width 257 height 15
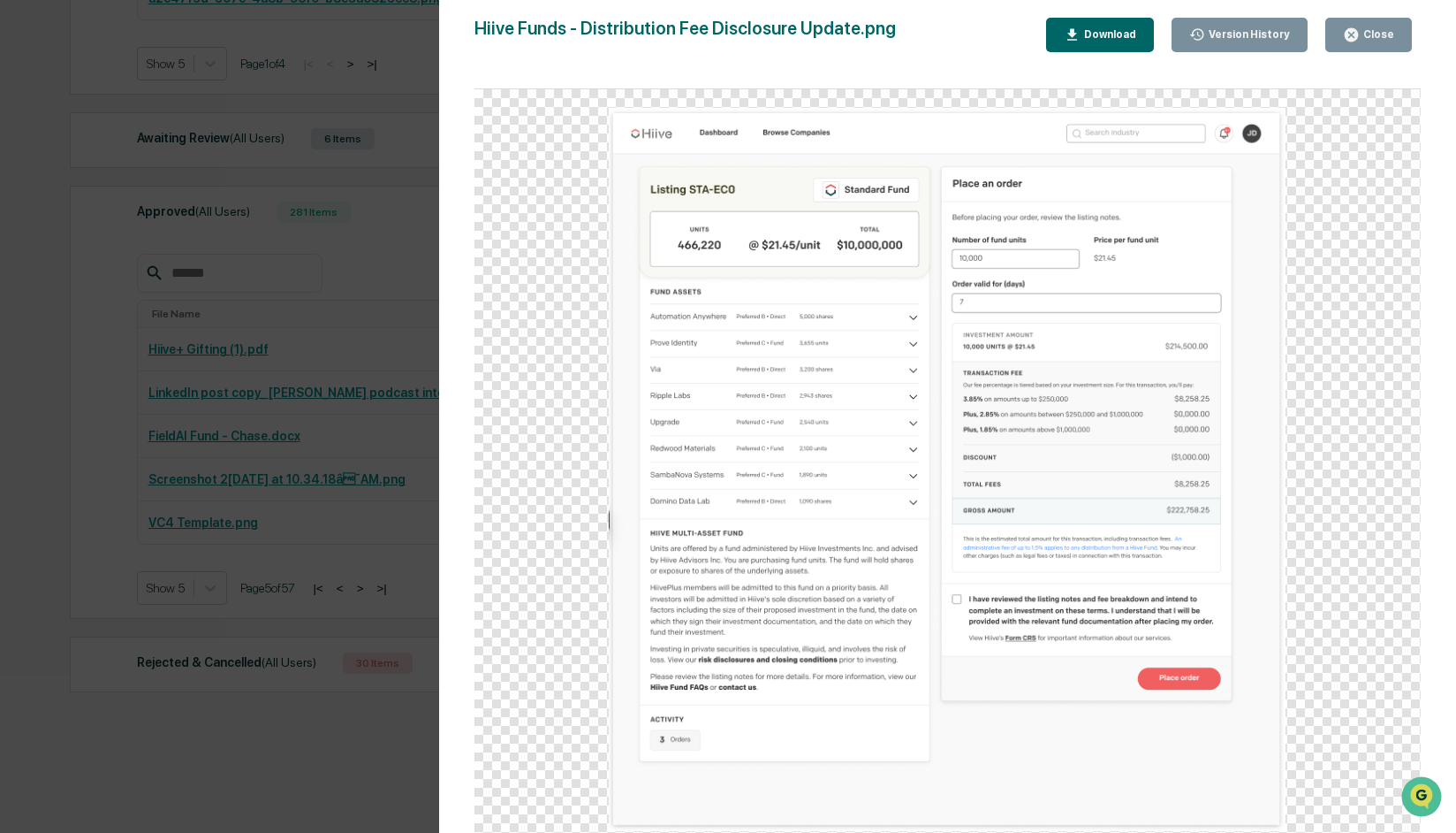
click at [93, 389] on div "Version History 09/29/2025, 08:31 PM Stephanie Bernard 09/29/2025, 08:31 PM Ste…" at bounding box center [728, 416] width 1456 height 833
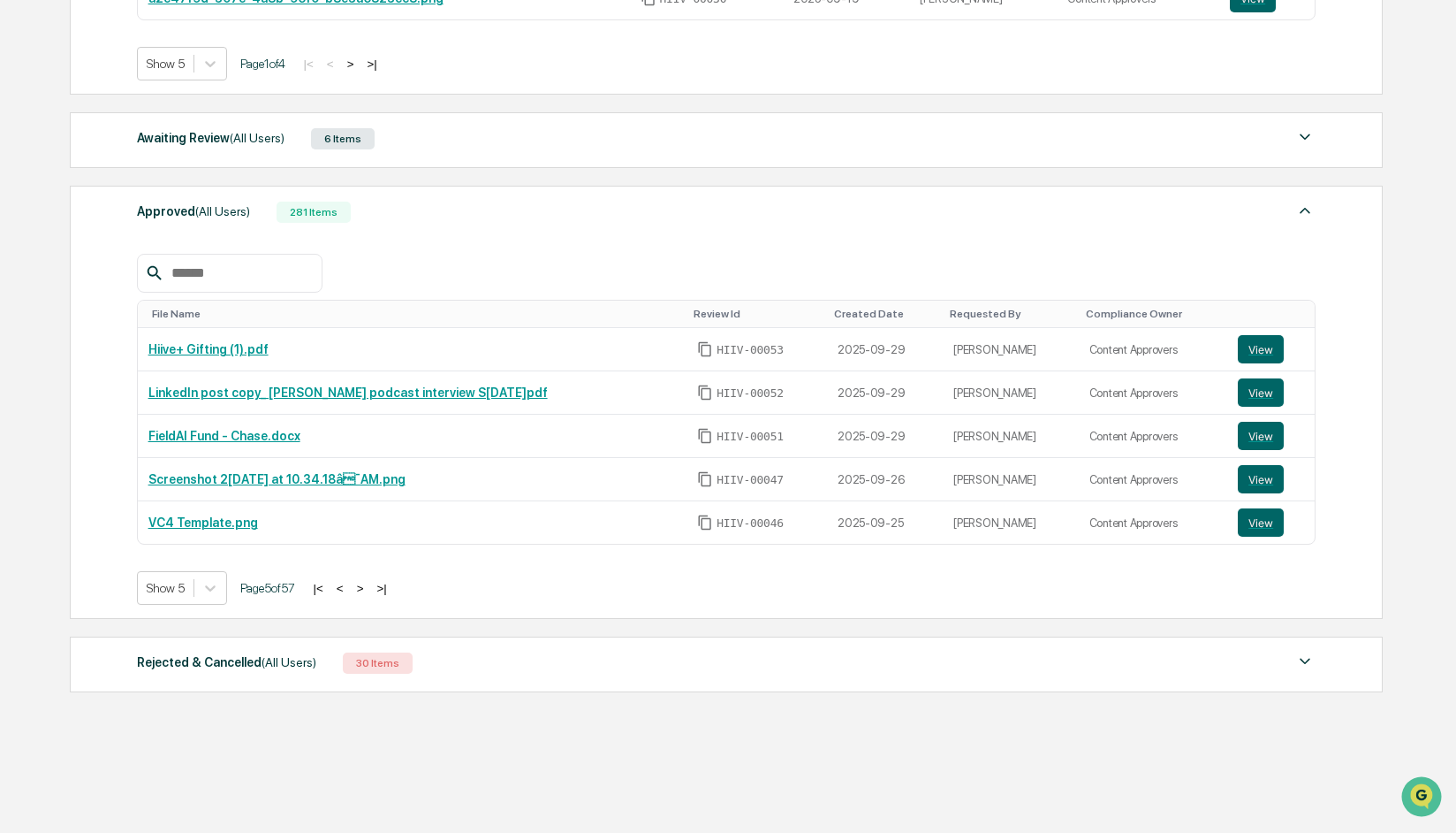
click at [369, 585] on button ">" at bounding box center [360, 587] width 18 height 15
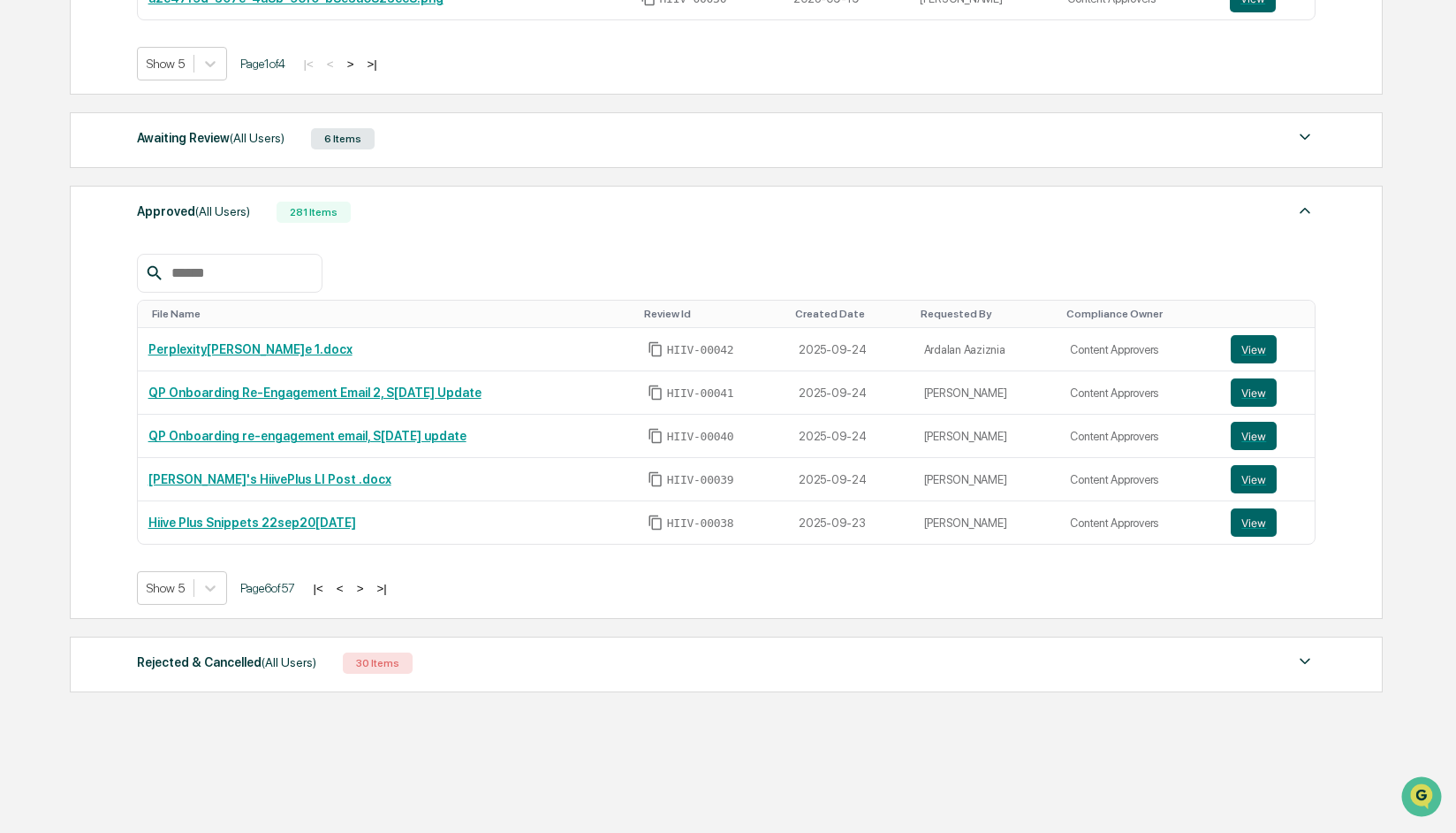
click at [369, 585] on button ">" at bounding box center [360, 587] width 18 height 15
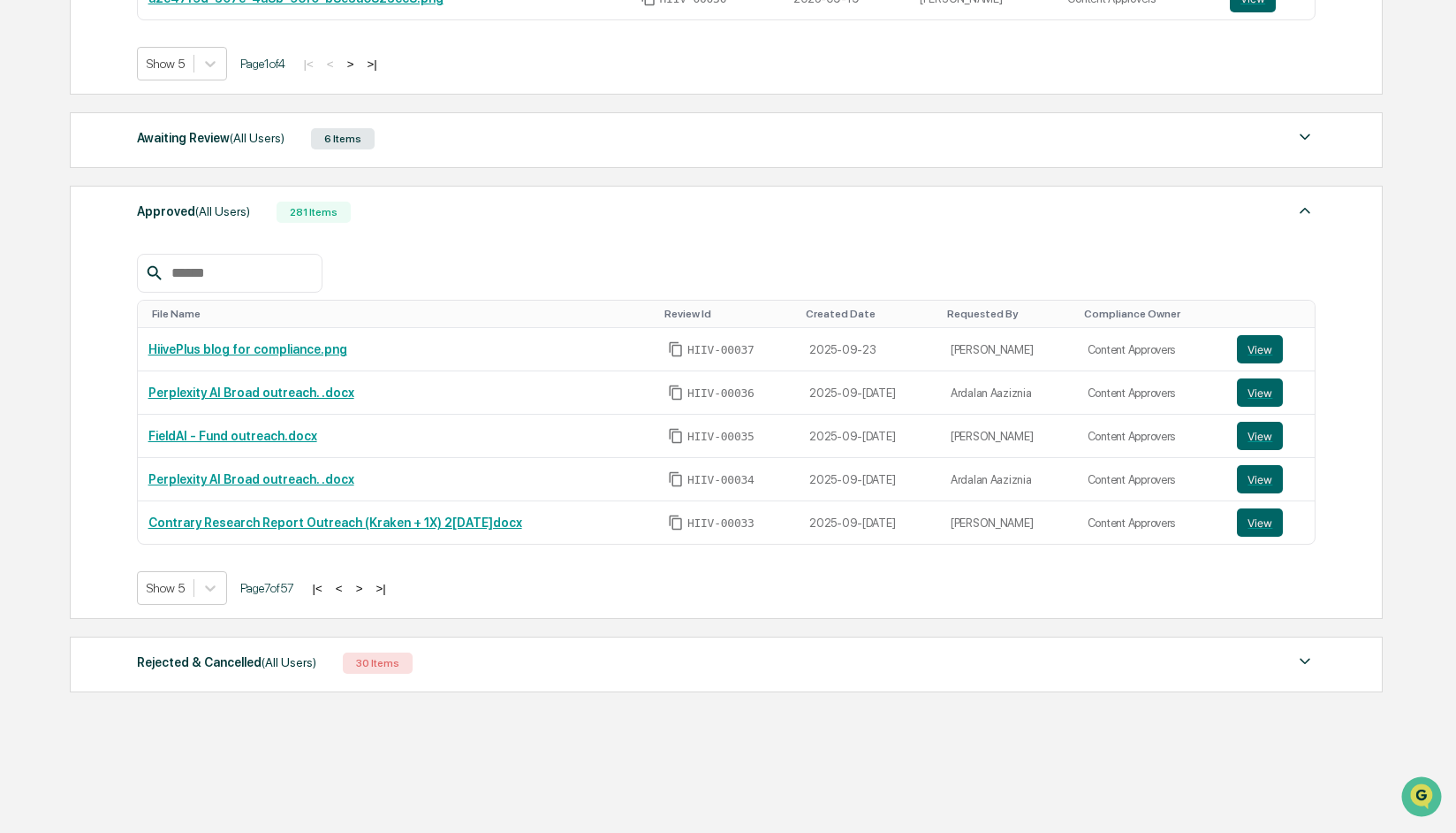
click at [368, 585] on button ">" at bounding box center [359, 587] width 18 height 15
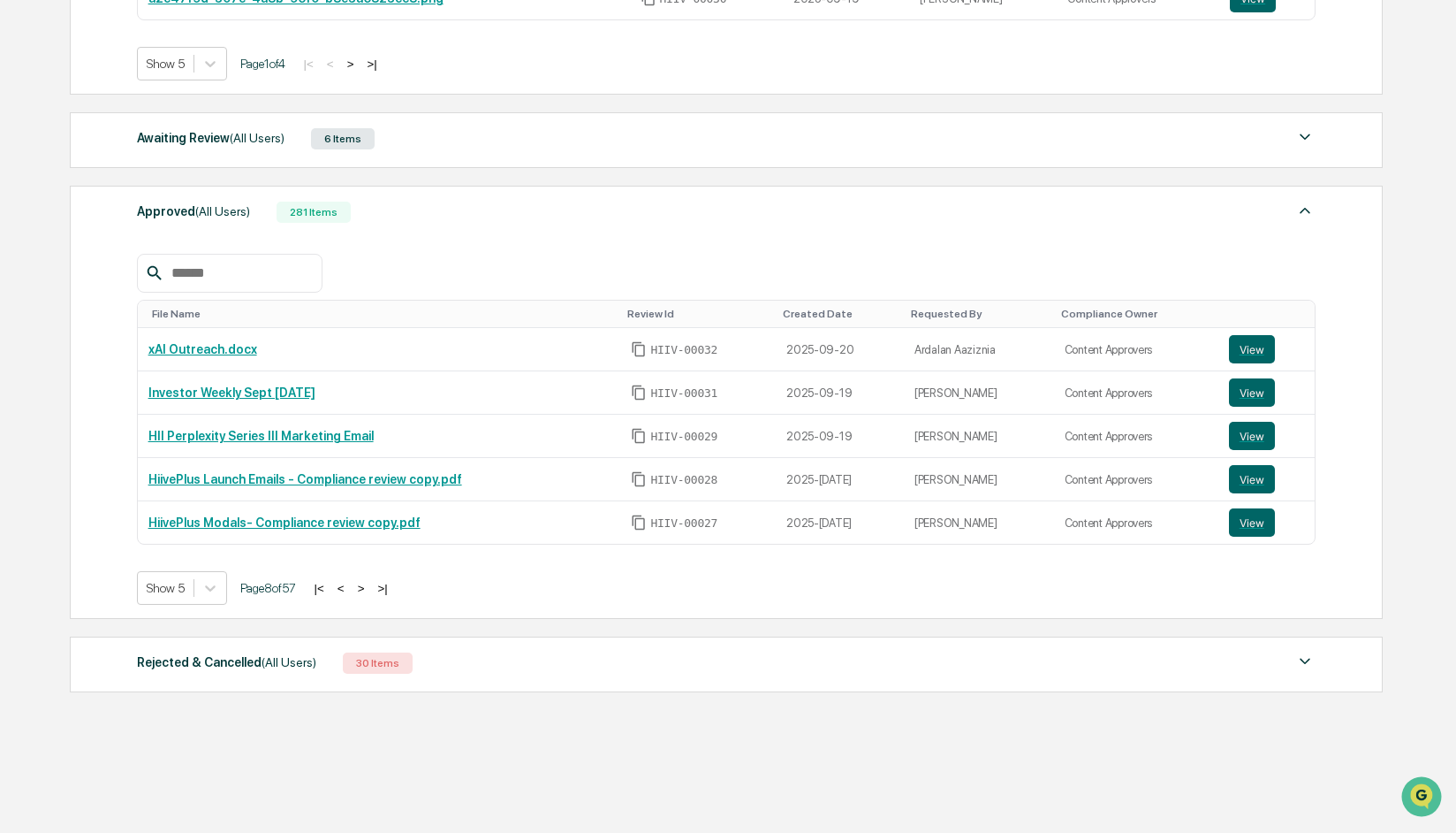
click at [329, 586] on button "|<" at bounding box center [319, 587] width 20 height 15
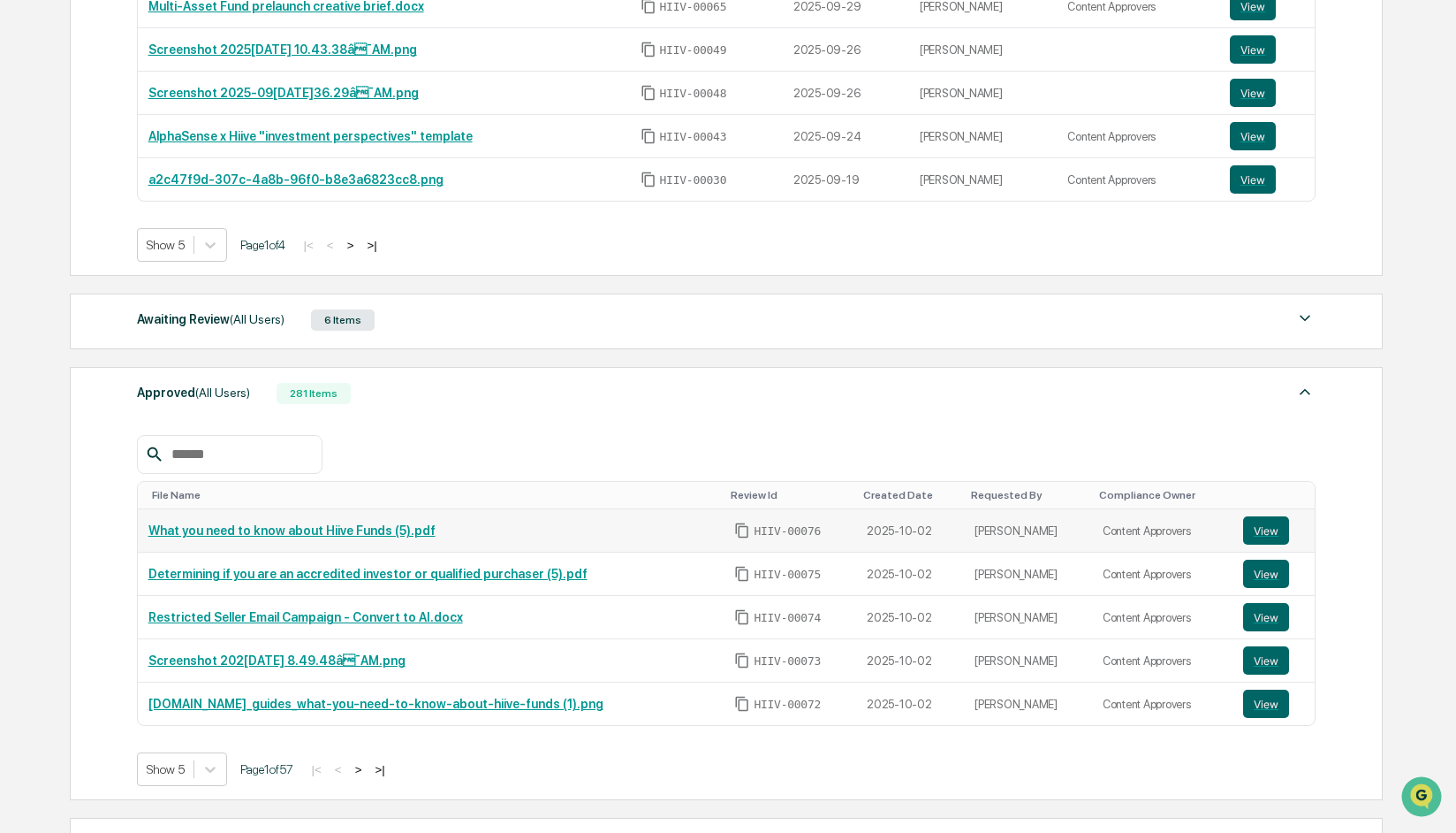
scroll to position [411, 0]
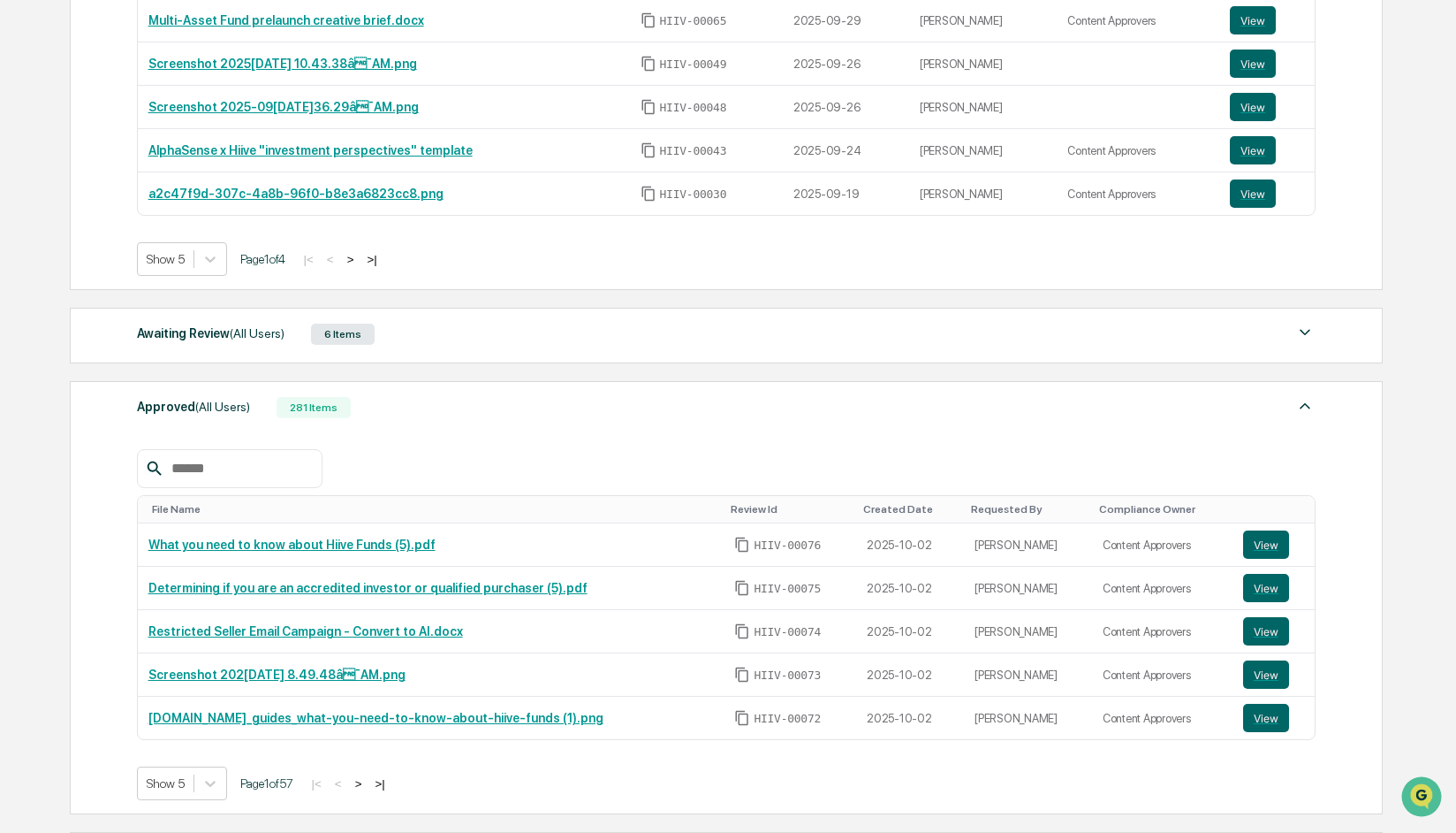
click at [179, 335] on div "Awaiting Review (All Users)" at bounding box center [210, 333] width 147 height 23
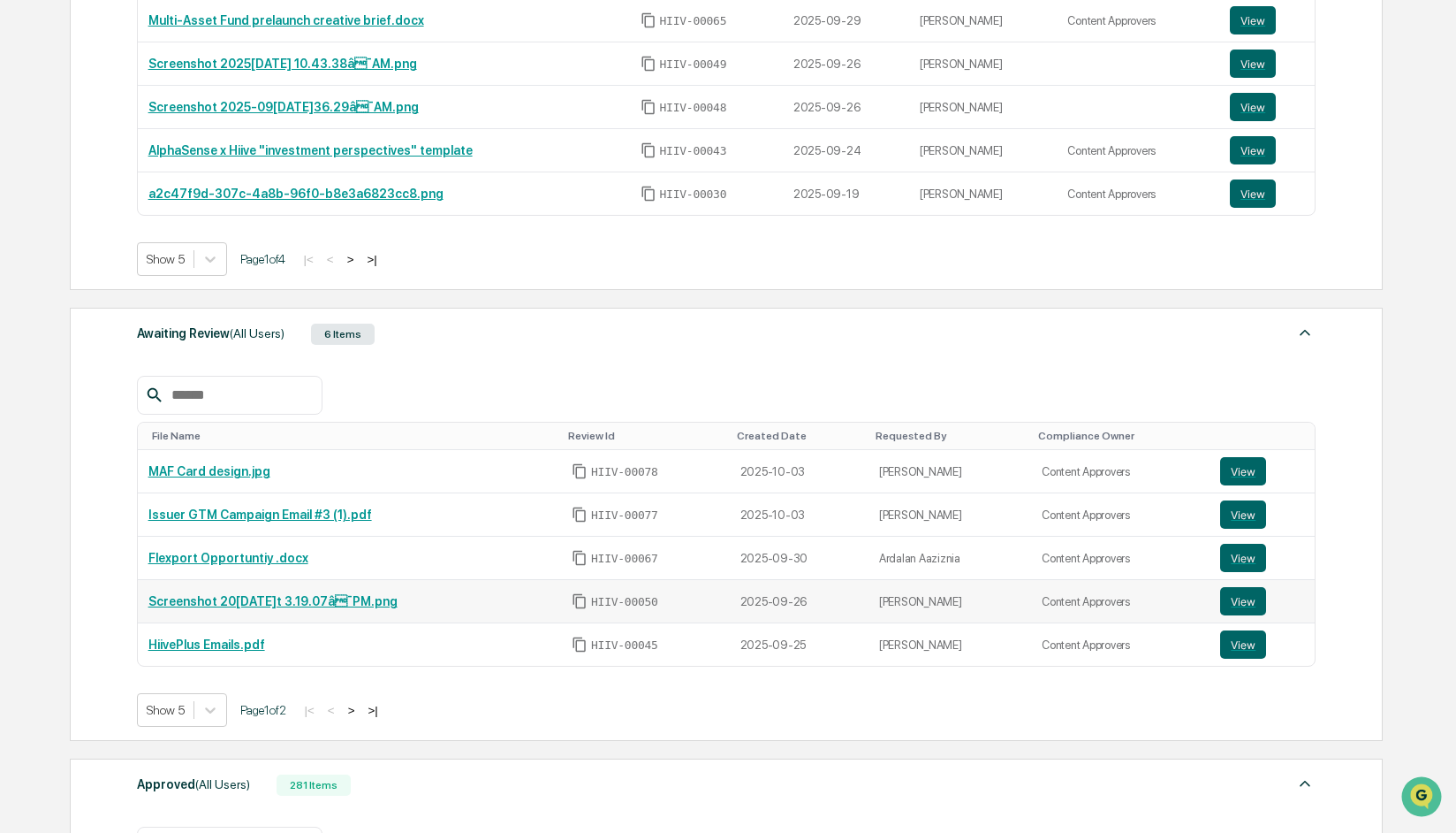
click at [236, 601] on link "Screenshot 20[DATE]t 3.19.07â¯PM.png" at bounding box center [273, 601] width 249 height 15
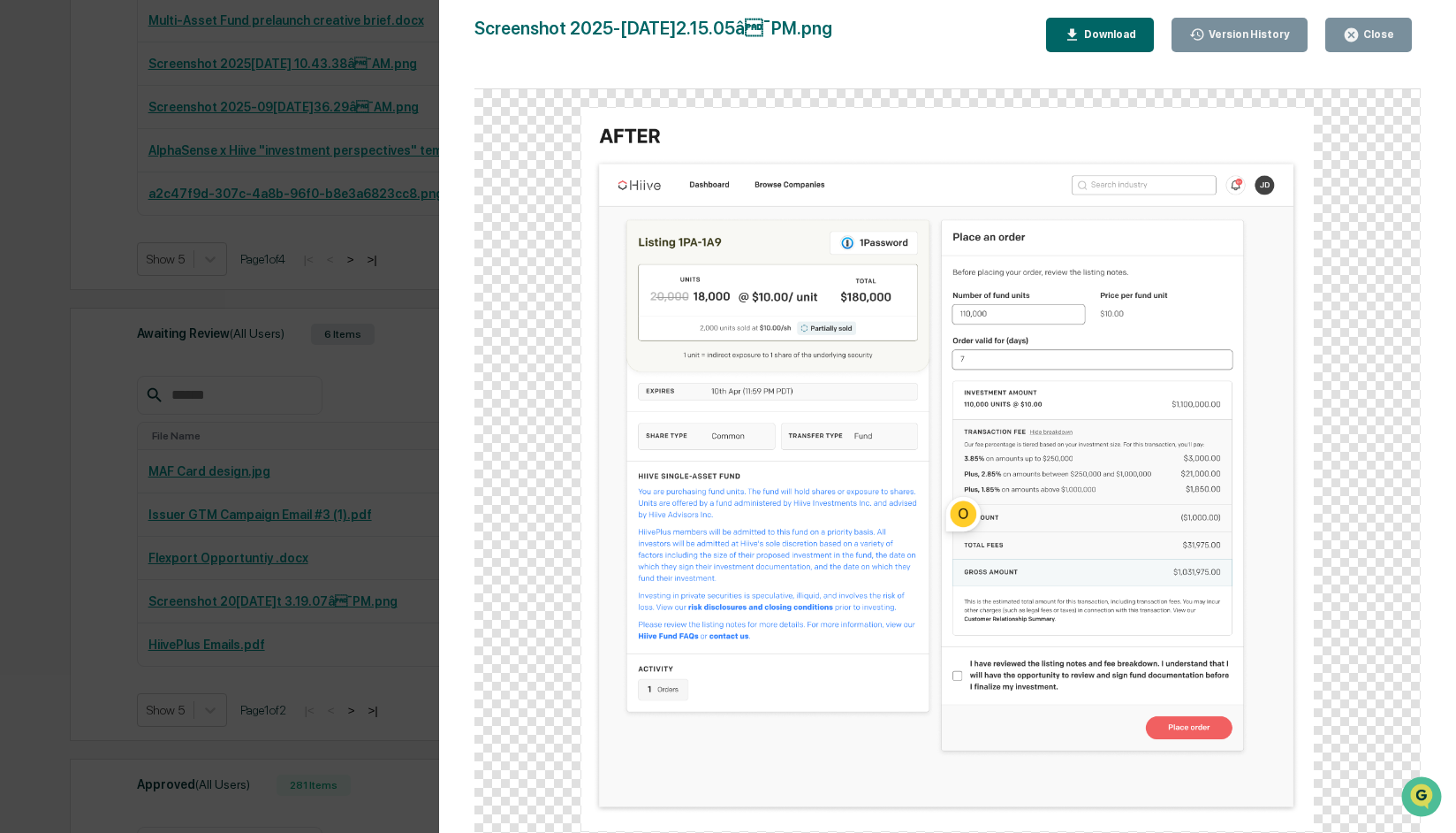
click at [1371, 29] on div "Close" at bounding box center [1376, 34] width 34 height 13
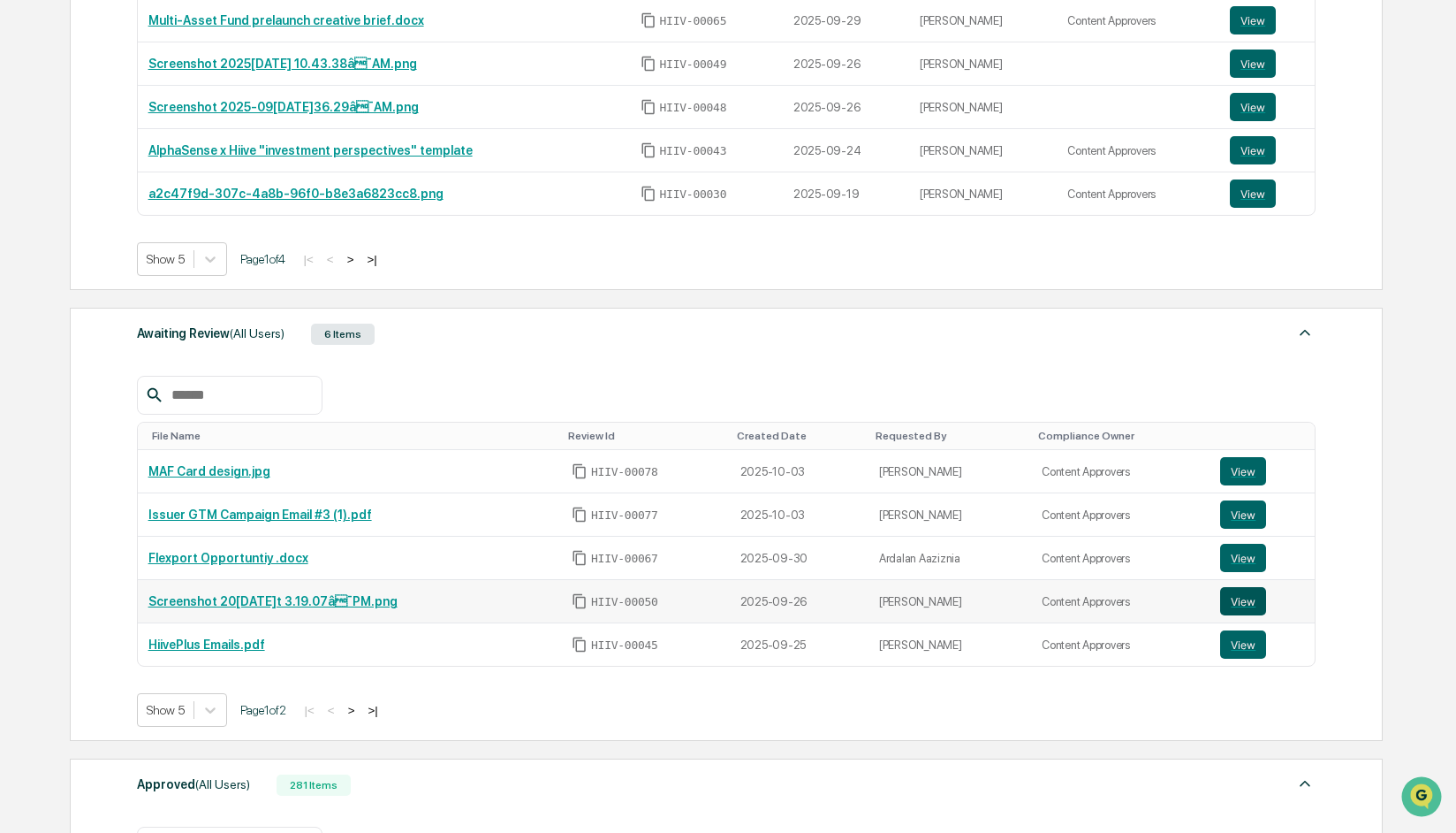
click at [1241, 599] on button "View" at bounding box center [1243, 600] width 46 height 28
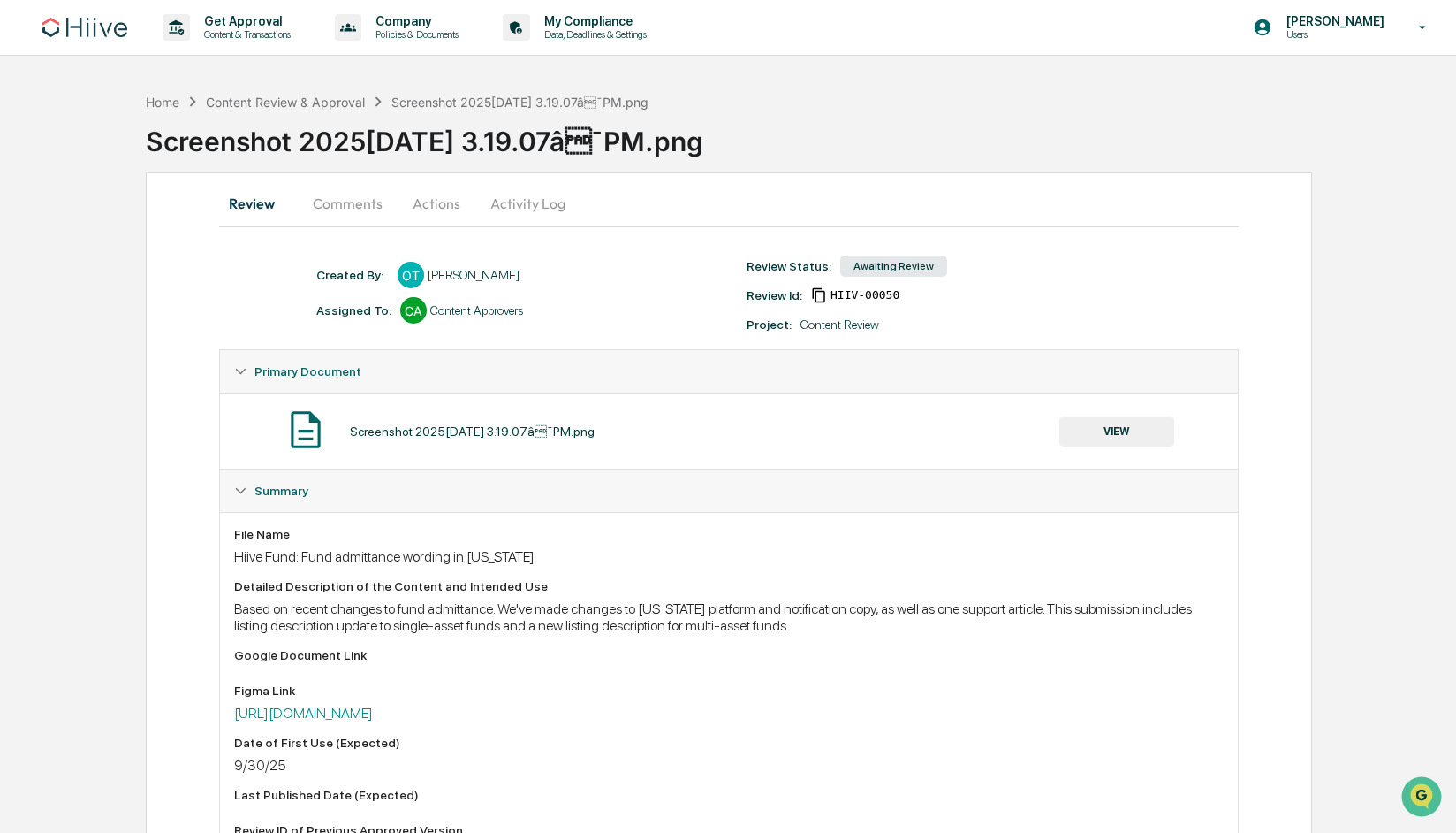
click at [447, 195] on button "Actions" at bounding box center [436, 204] width 80 height 43
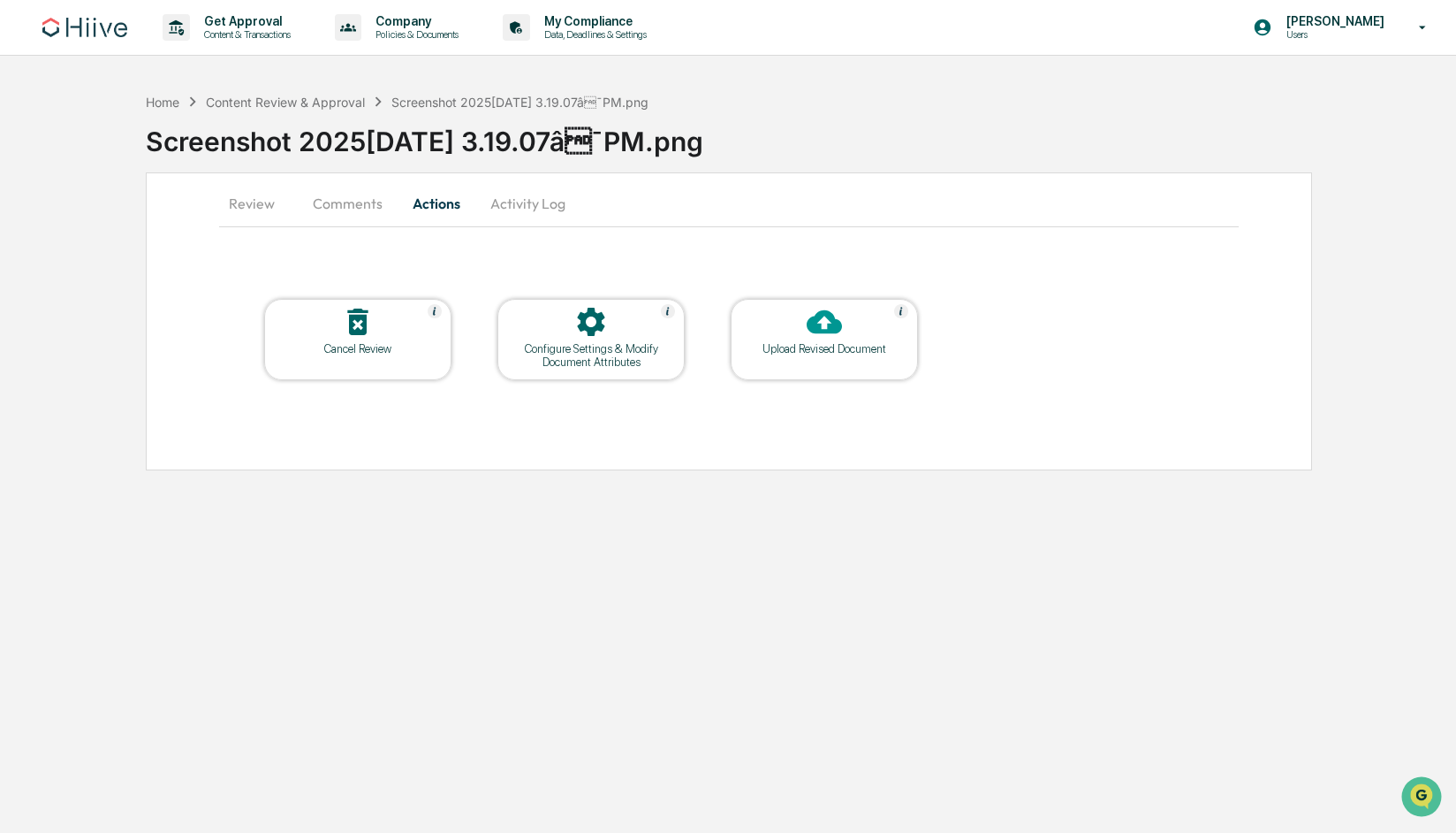
click at [523, 214] on button "Activity Log" at bounding box center [528, 204] width 103 height 43
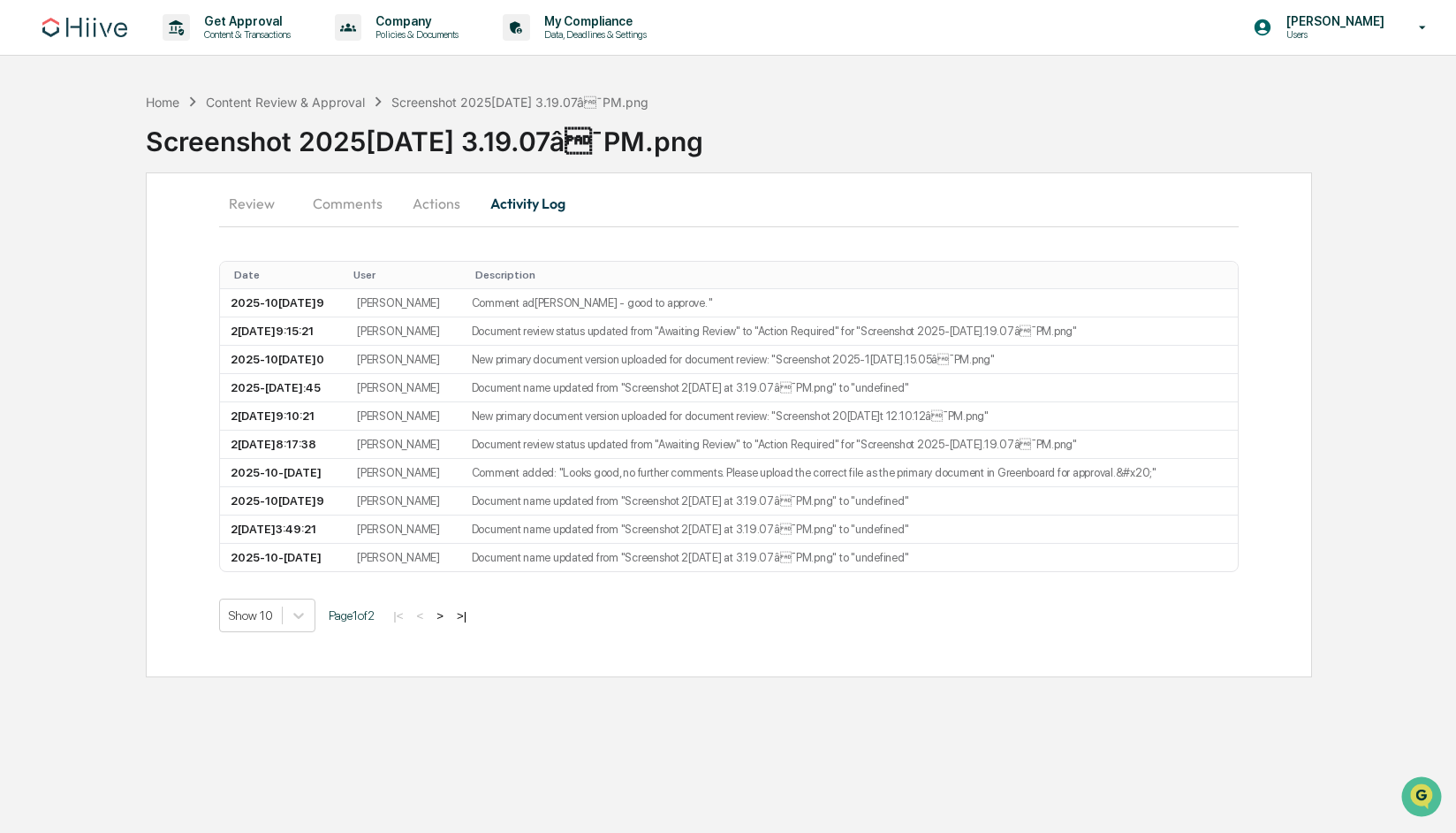
click at [424, 208] on button "Actions" at bounding box center [436, 204] width 80 height 43
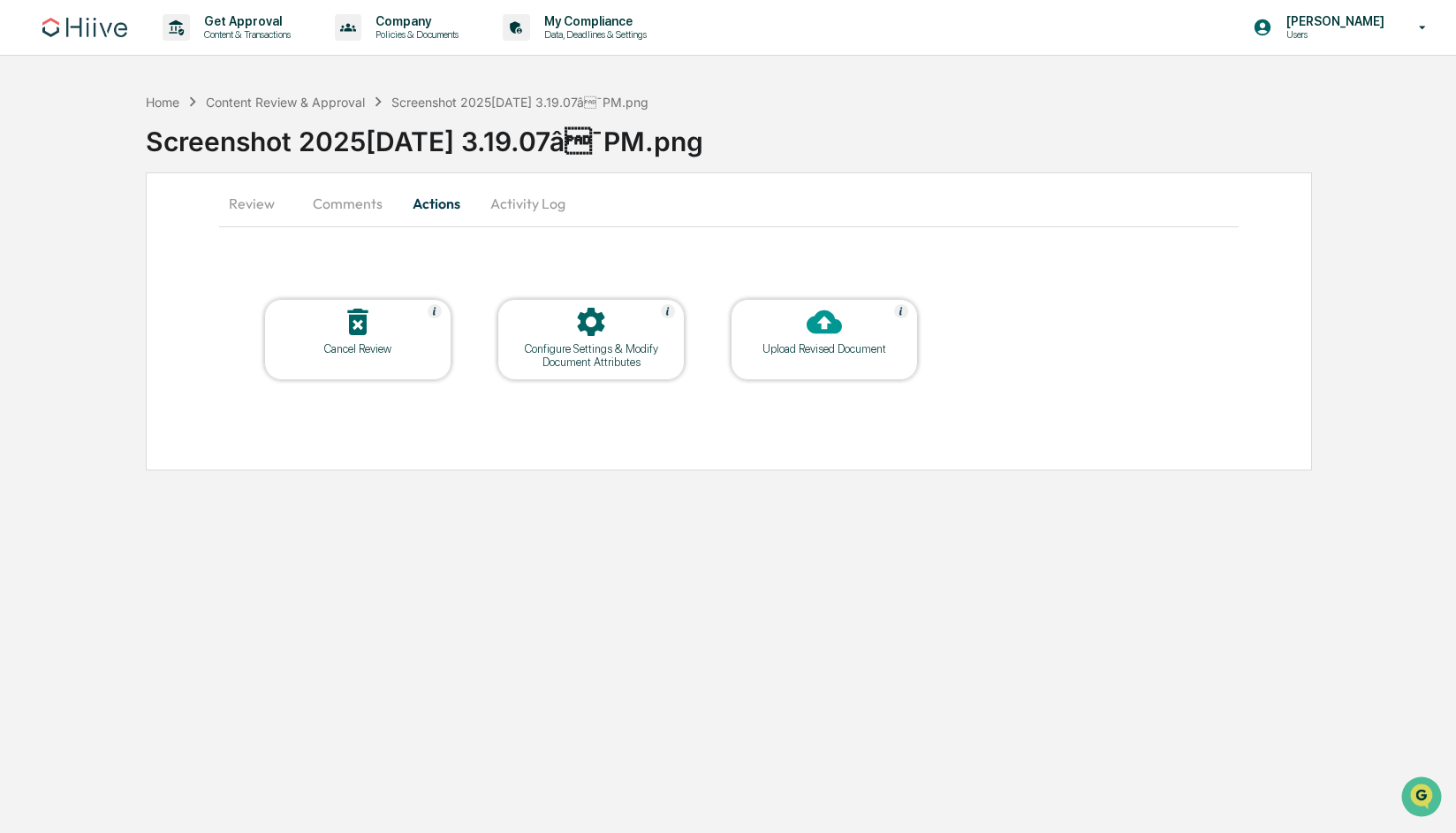
click at [337, 216] on button "Comments" at bounding box center [348, 204] width 98 height 43
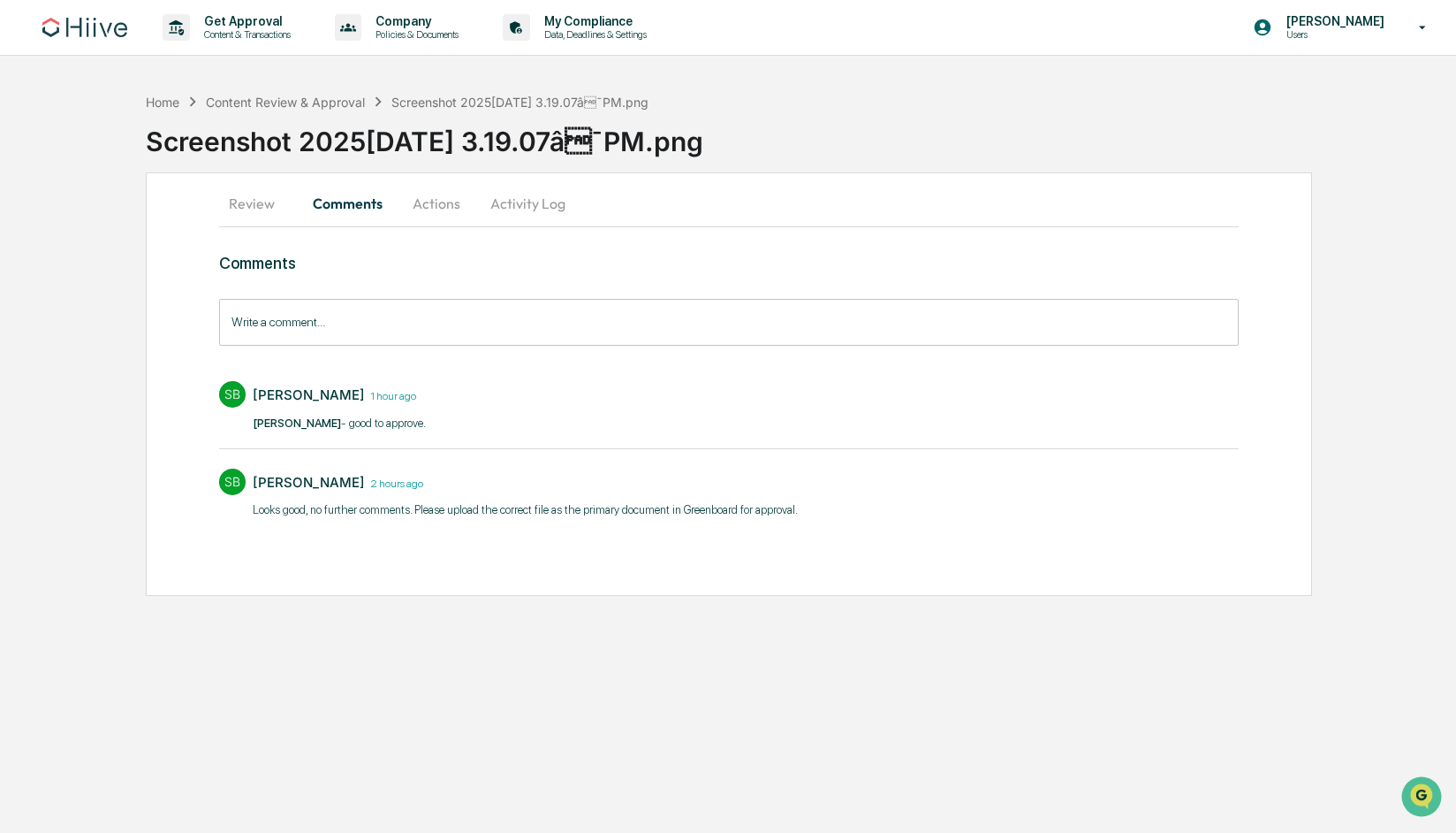
click at [262, 205] on button "Review" at bounding box center [259, 204] width 80 height 43
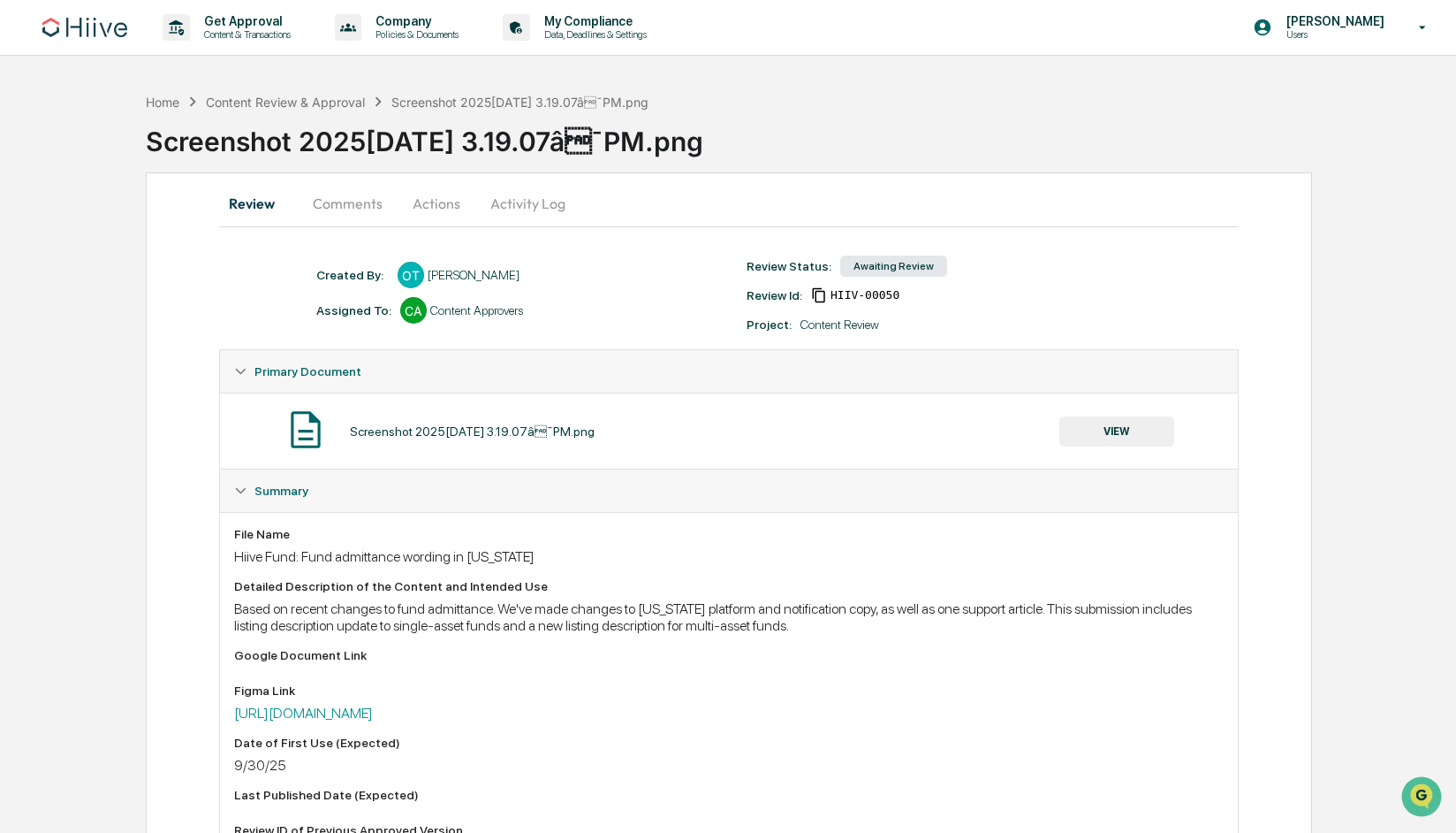
click at [442, 204] on button "Actions" at bounding box center [436, 204] width 80 height 43
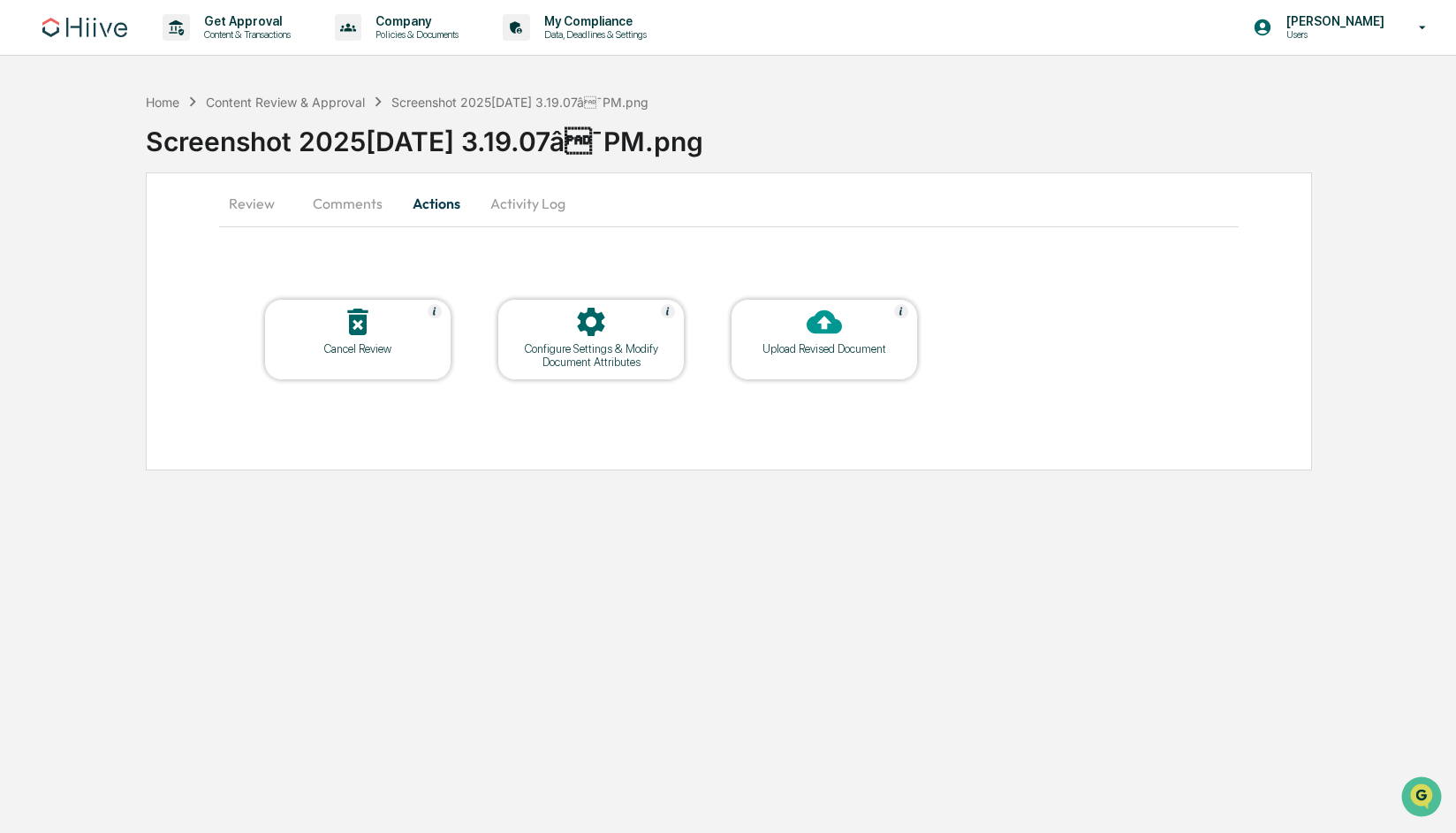
click at [570, 363] on div "Configure Settings & Modify Document Attributes" at bounding box center [590, 355] width 159 height 26
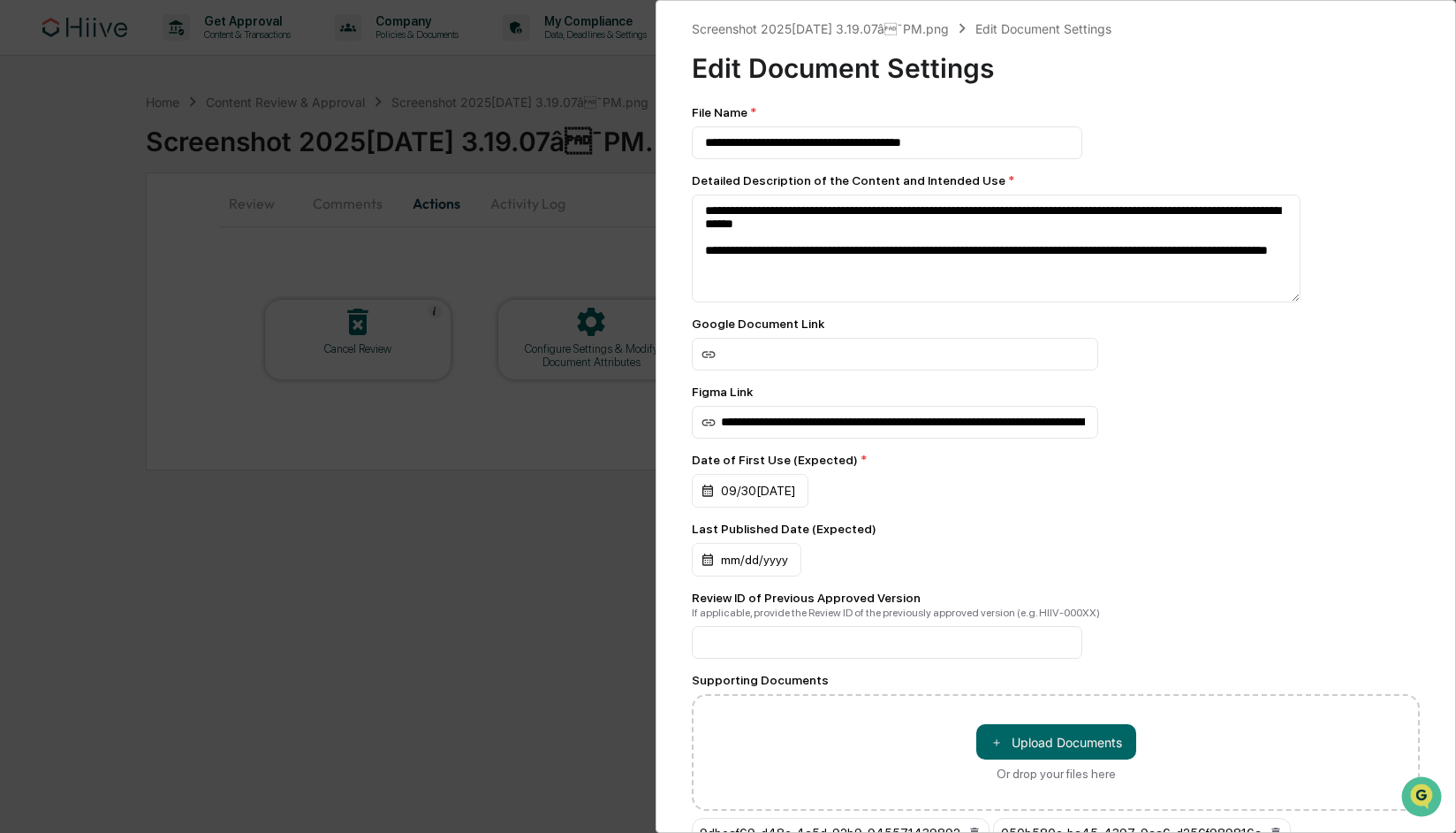
scroll to position [133, 0]
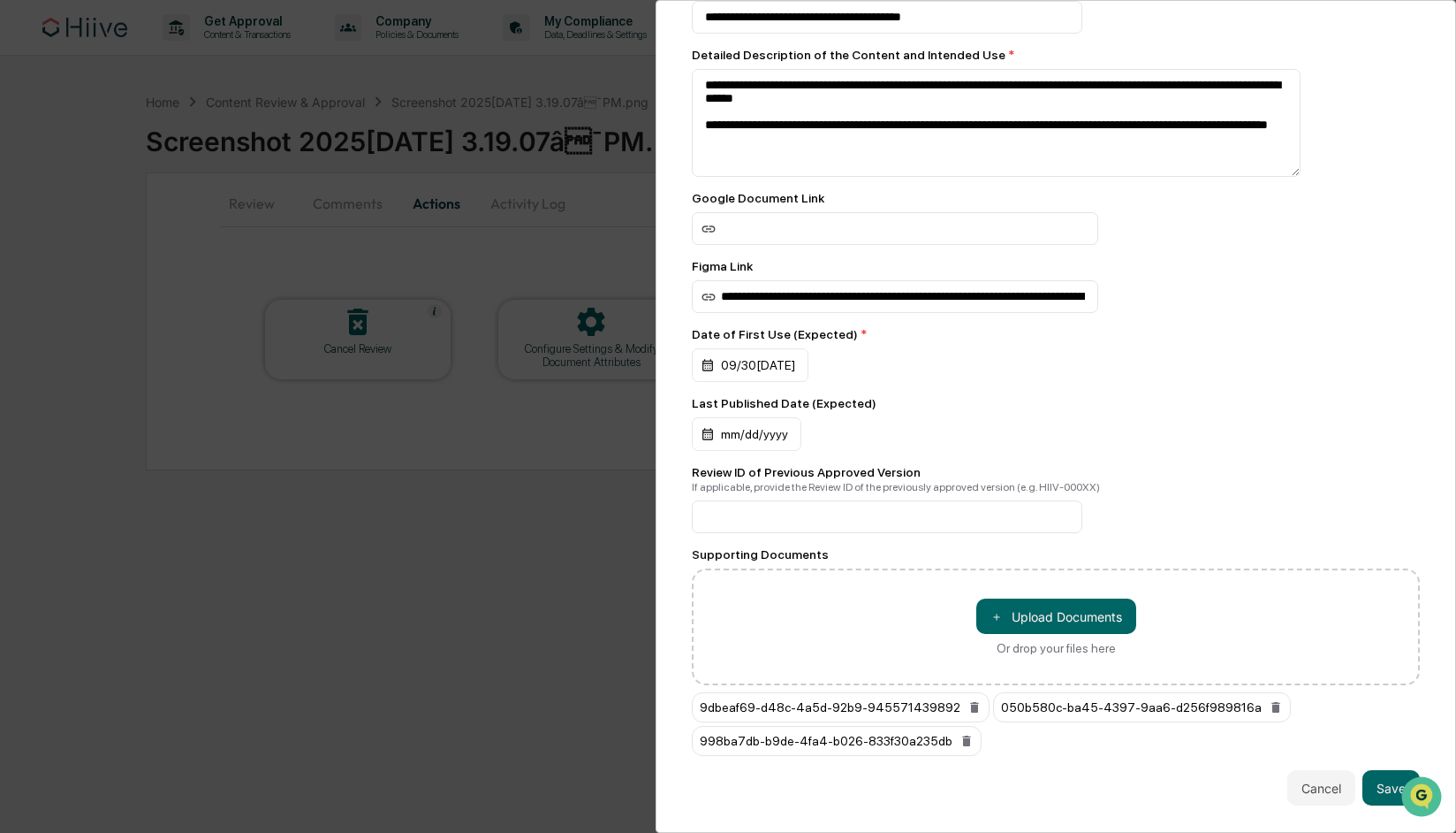
click at [462, 602] on div "**********" at bounding box center [728, 416] width 1456 height 833
